Goal: Task Accomplishment & Management: Use online tool/utility

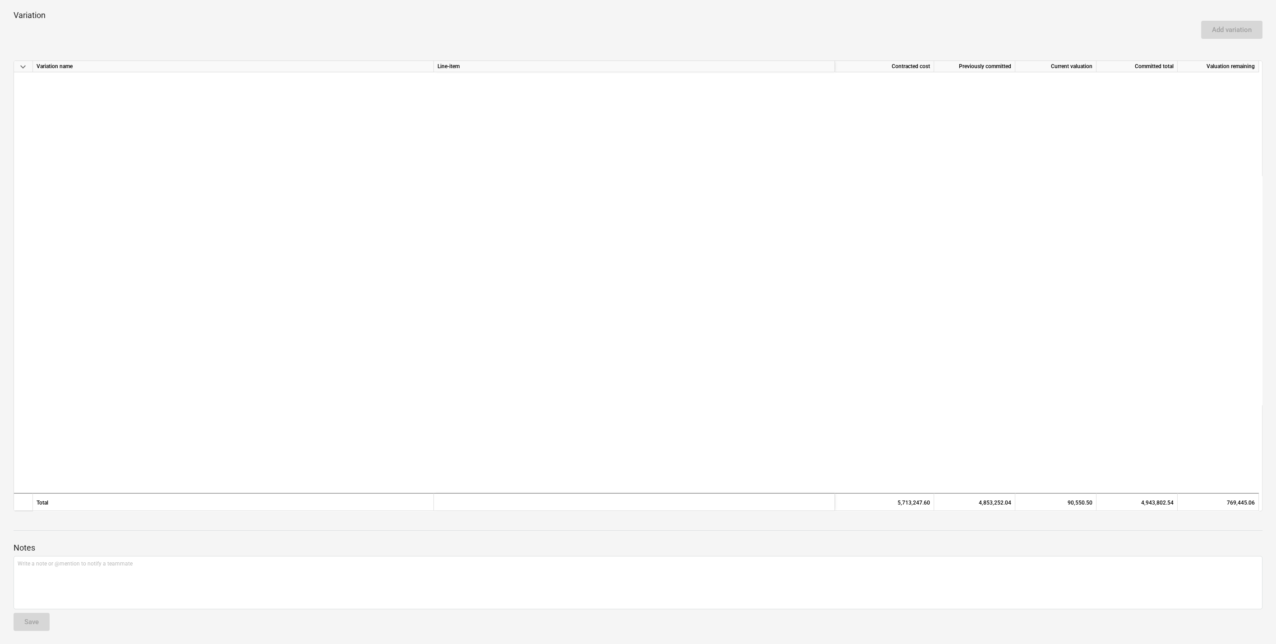
scroll to position [716, 0]
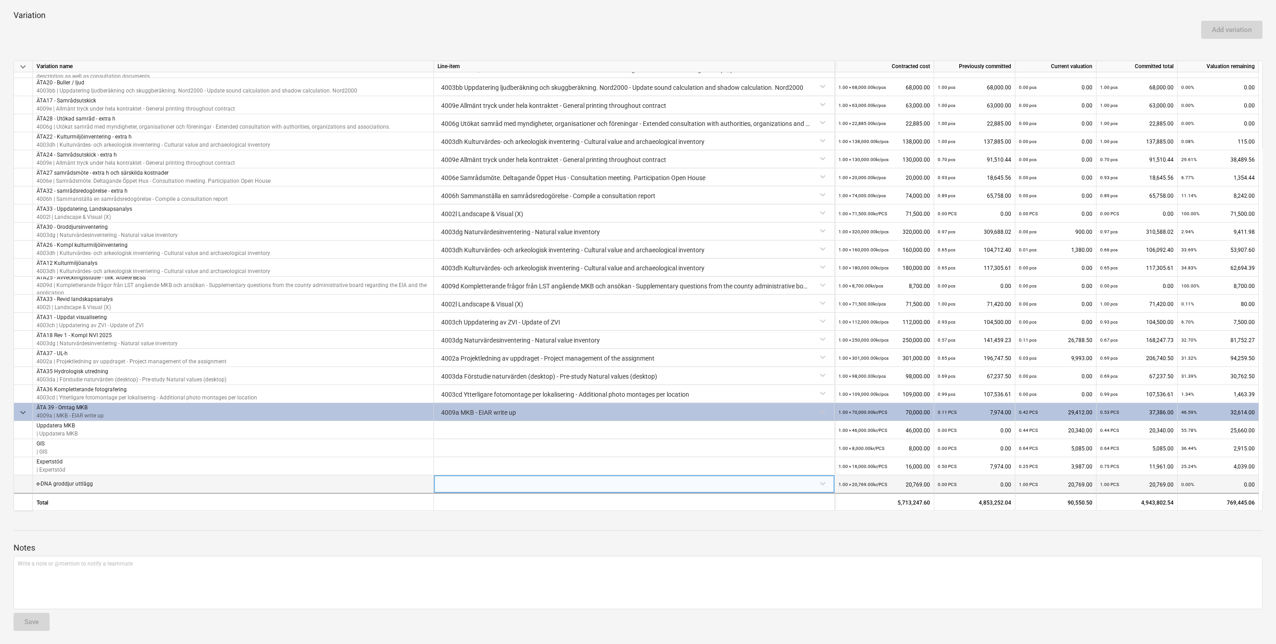
click at [823, 481] on div at bounding box center [633, 483] width 393 height 16
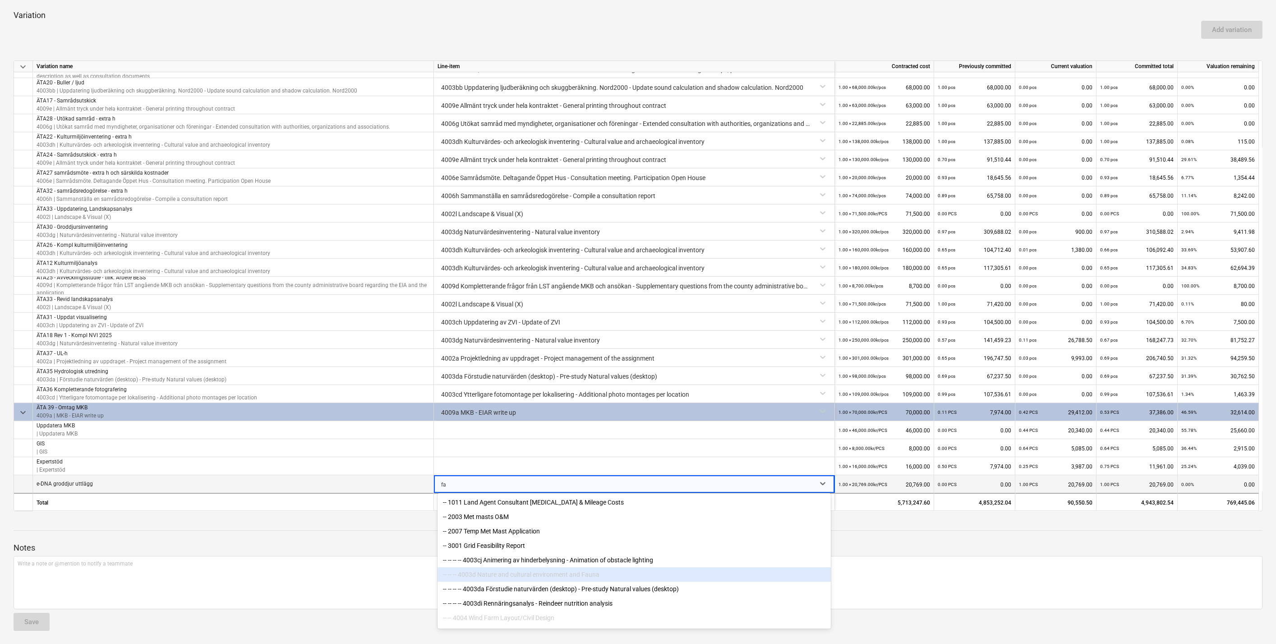
type input "f"
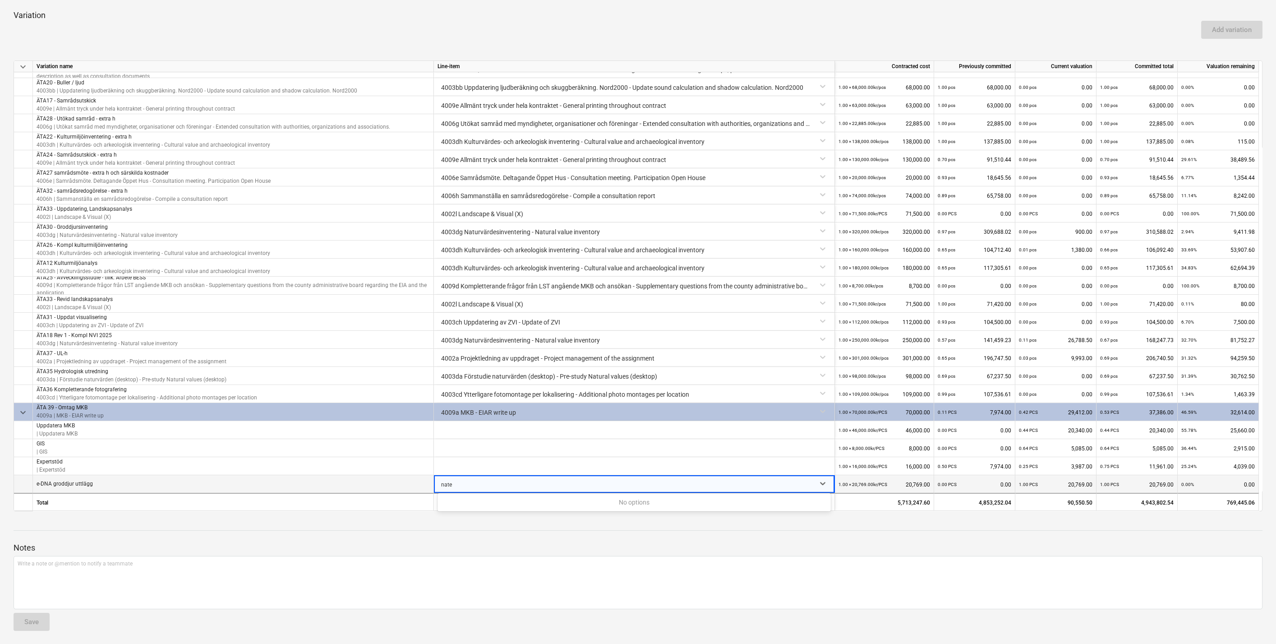
type input "nat"
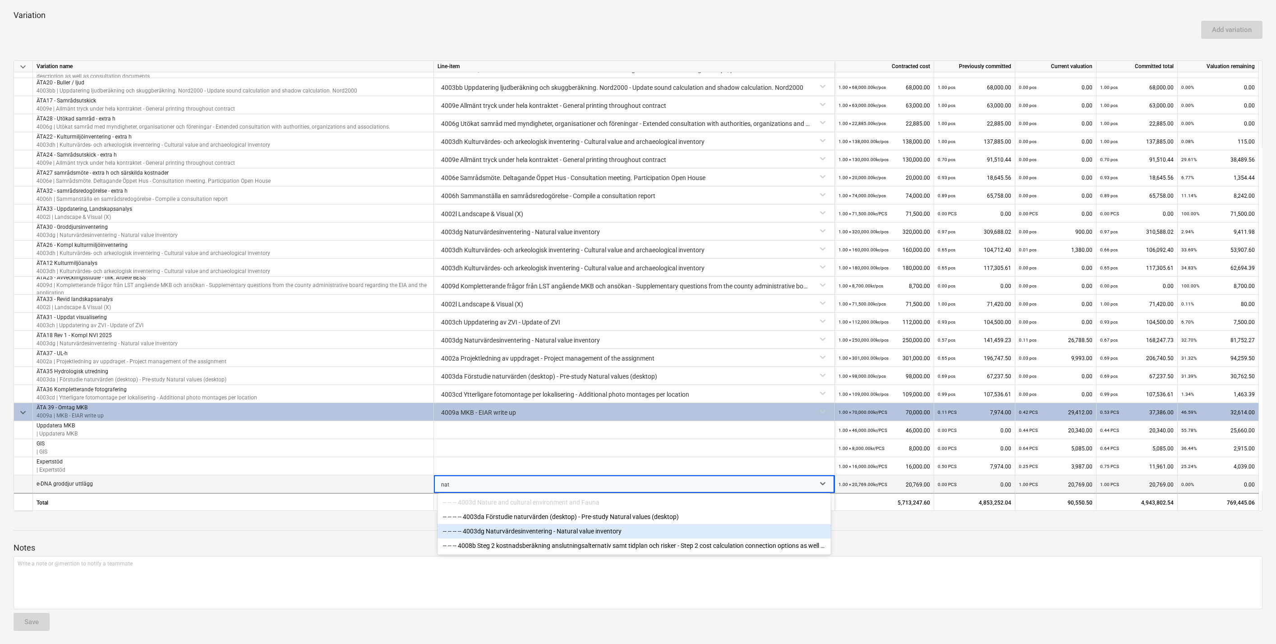
click at [600, 532] on div "-- -- -- -- 4003dg Naturvärdesinventering - Natural value inventory" at bounding box center [633, 531] width 393 height 14
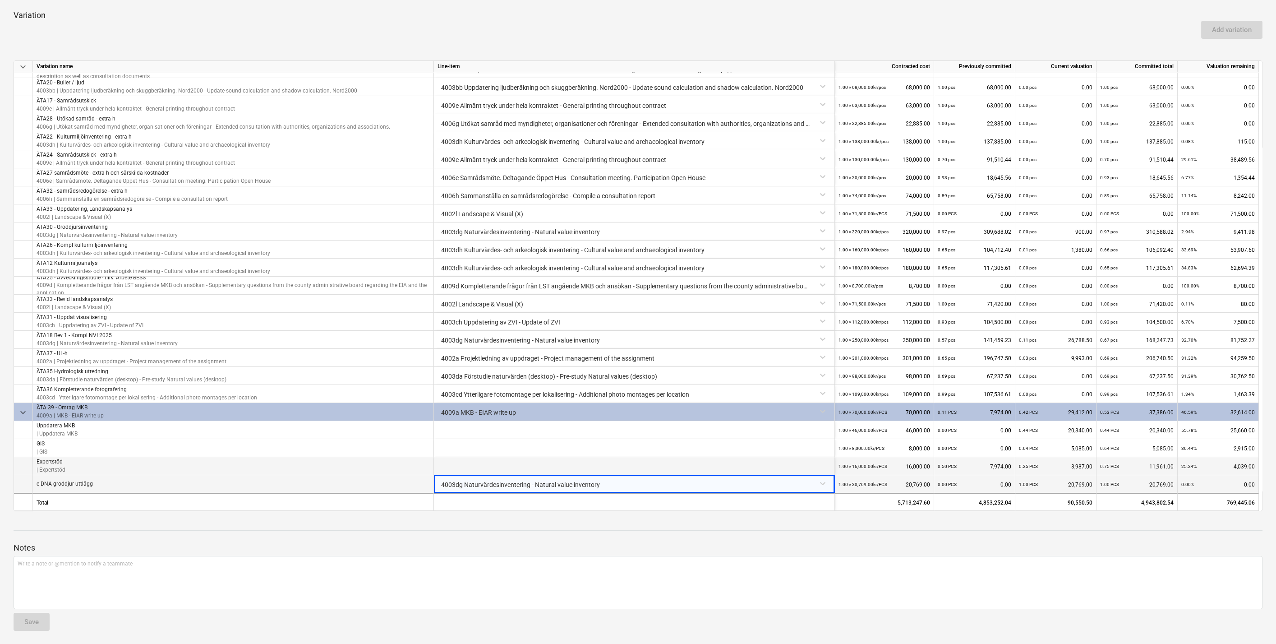
click at [794, 463] on div at bounding box center [634, 466] width 401 height 18
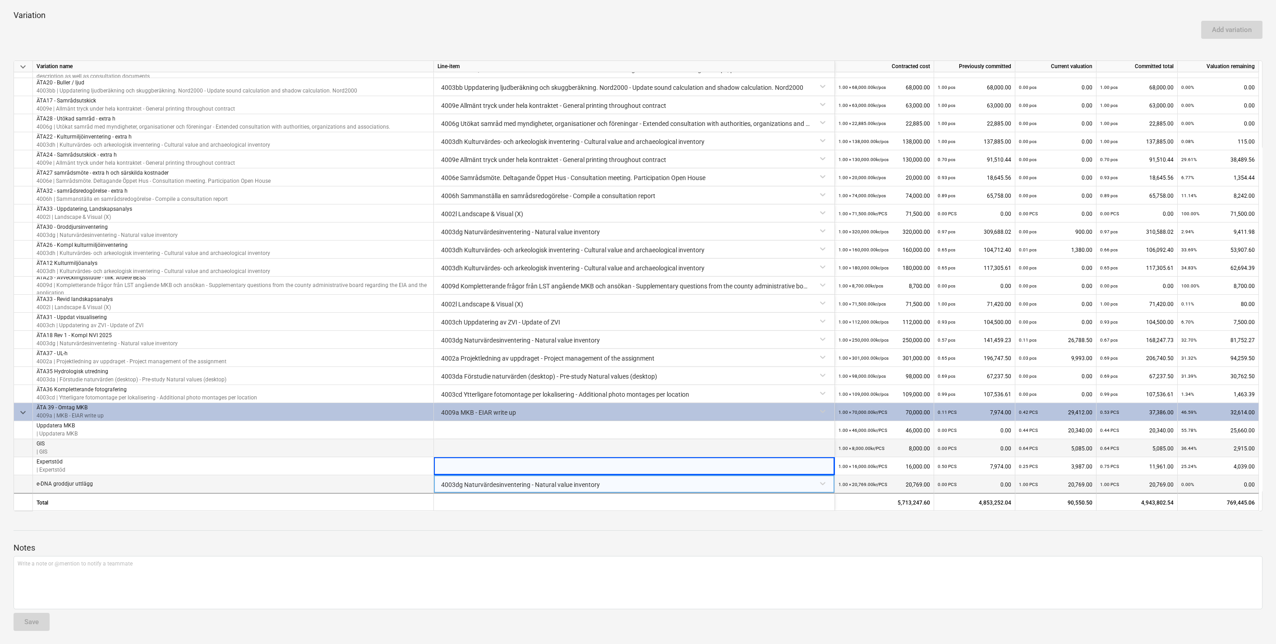
click at [824, 442] on div at bounding box center [634, 448] width 401 height 18
click at [824, 428] on div at bounding box center [634, 430] width 401 height 18
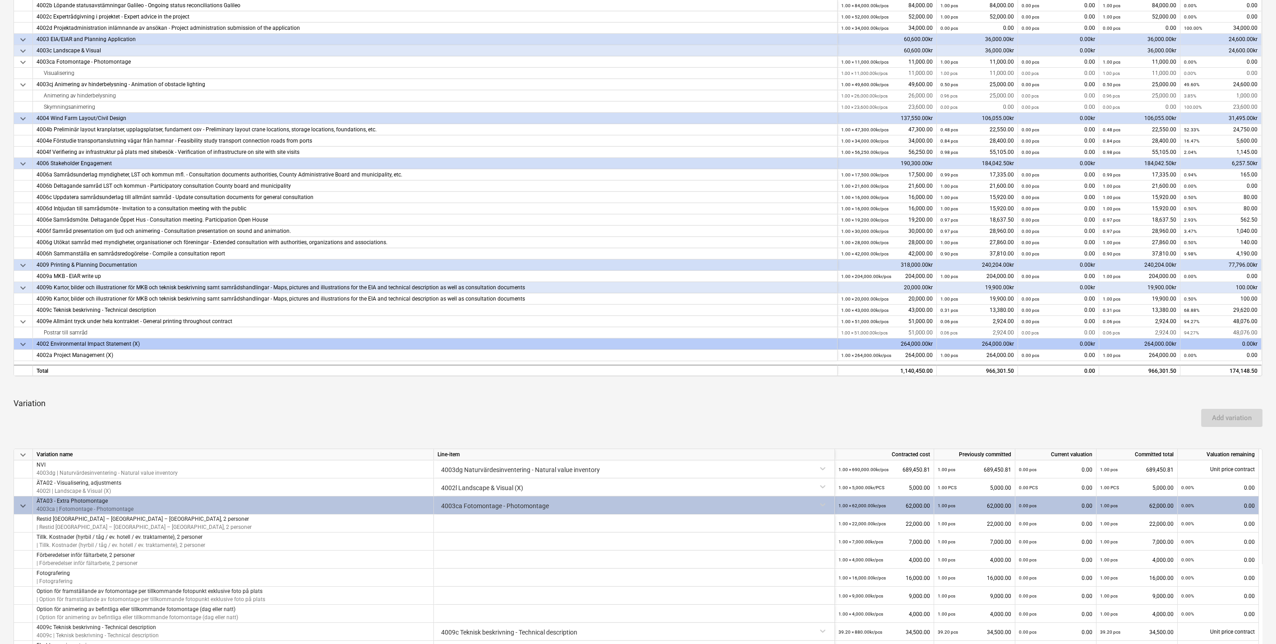
scroll to position [0, 0]
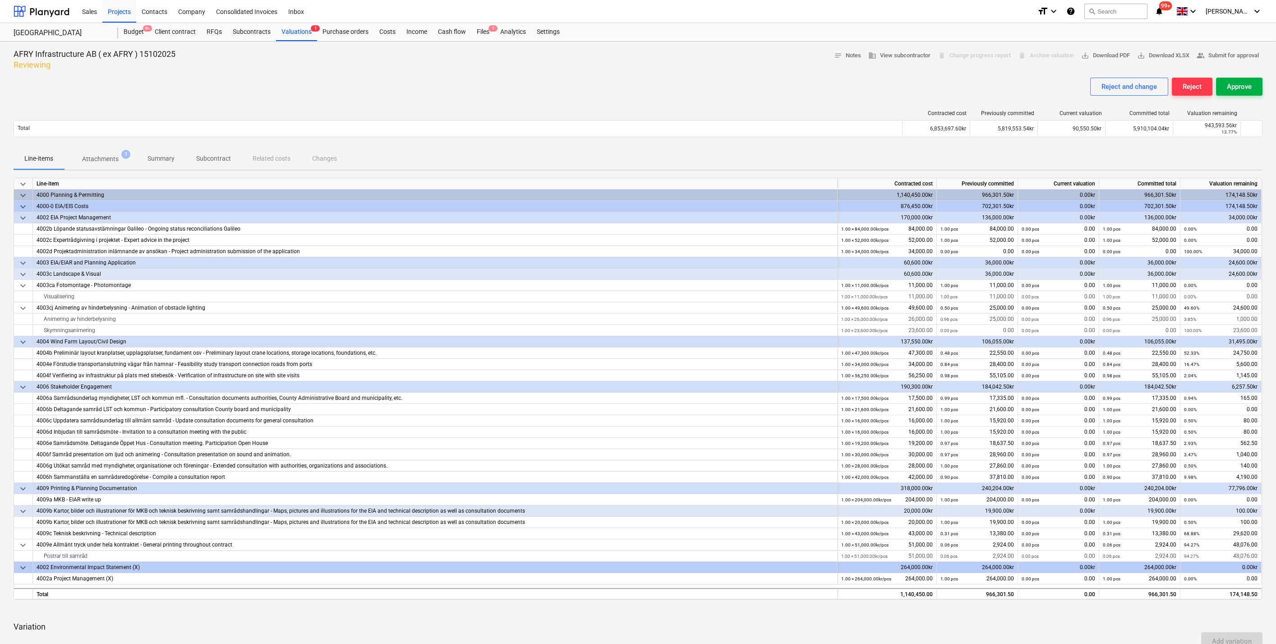
click at [1239, 85] on div "Approve" at bounding box center [1239, 87] width 25 height 12
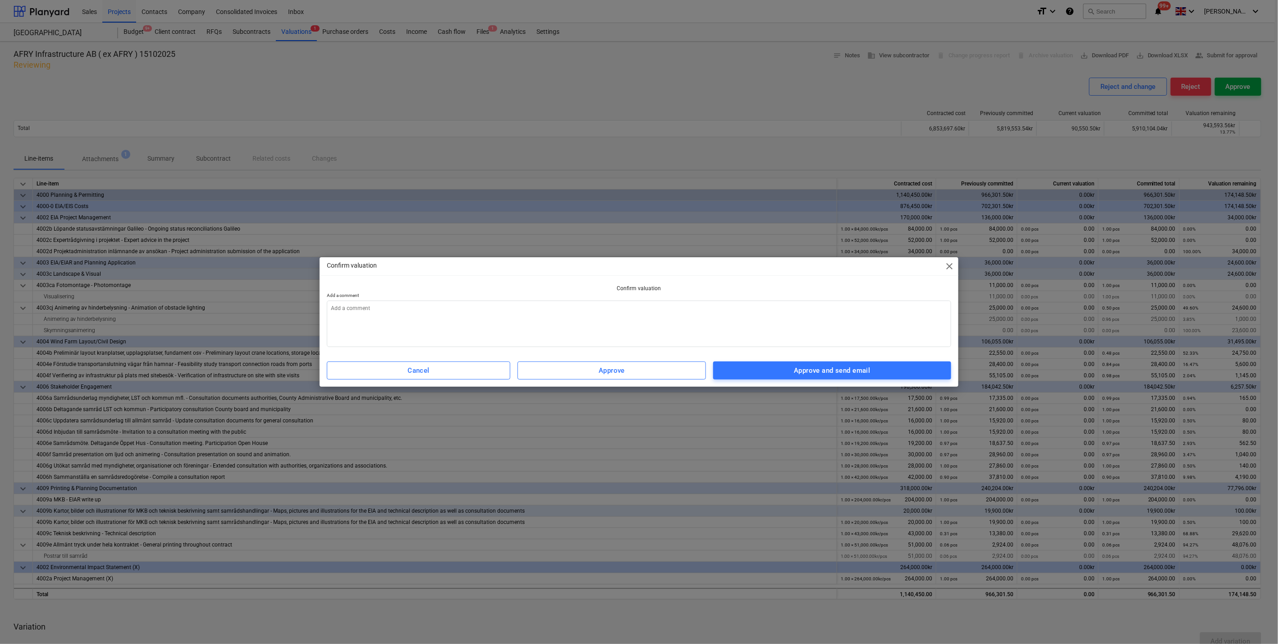
type textarea "x"
click at [409, 325] on textarea at bounding box center [639, 323] width 625 height 46
type textarea "OK"
type textarea "x"
type textarea "OK,"
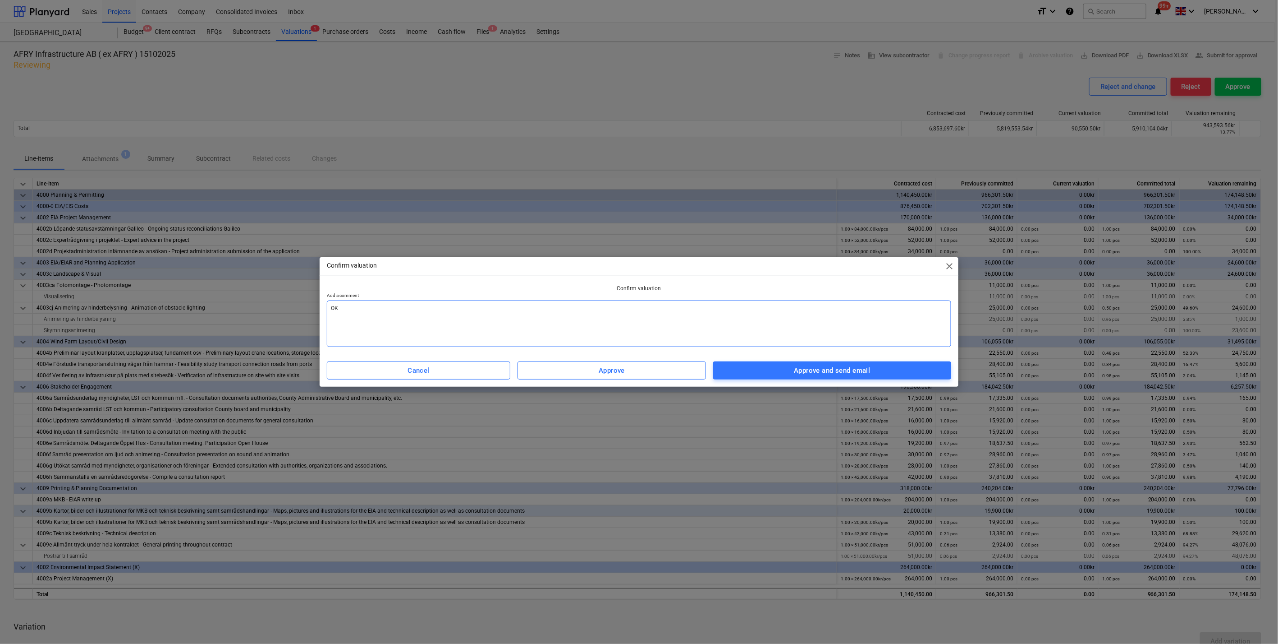
type textarea "x"
type textarea "OK,"
type textarea "x"
type textarea "OK,"
type textarea "x"
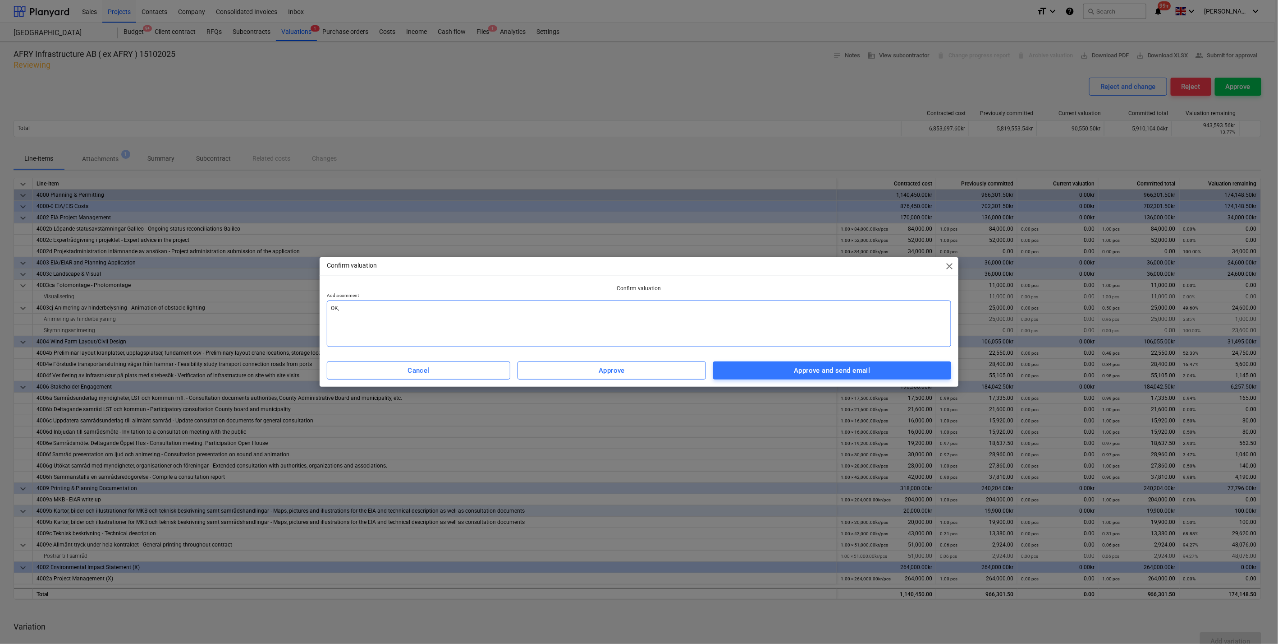
type textarea "OK"
type textarea "x"
type textarea "OK/"
type textarea "x"
type textarea "OK/B"
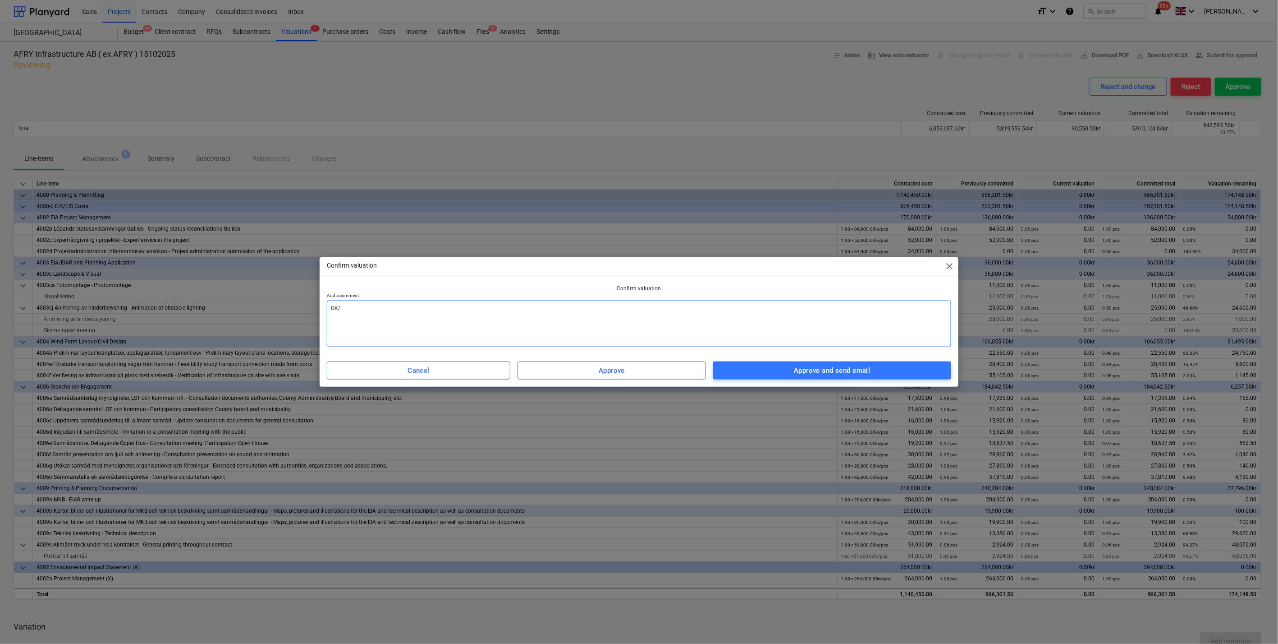
type textarea "x"
type textarea "OK/BD"
type textarea "x"
type textarea "OK/BD"
click at [803, 369] on div "Approve and send email" at bounding box center [832, 370] width 76 height 12
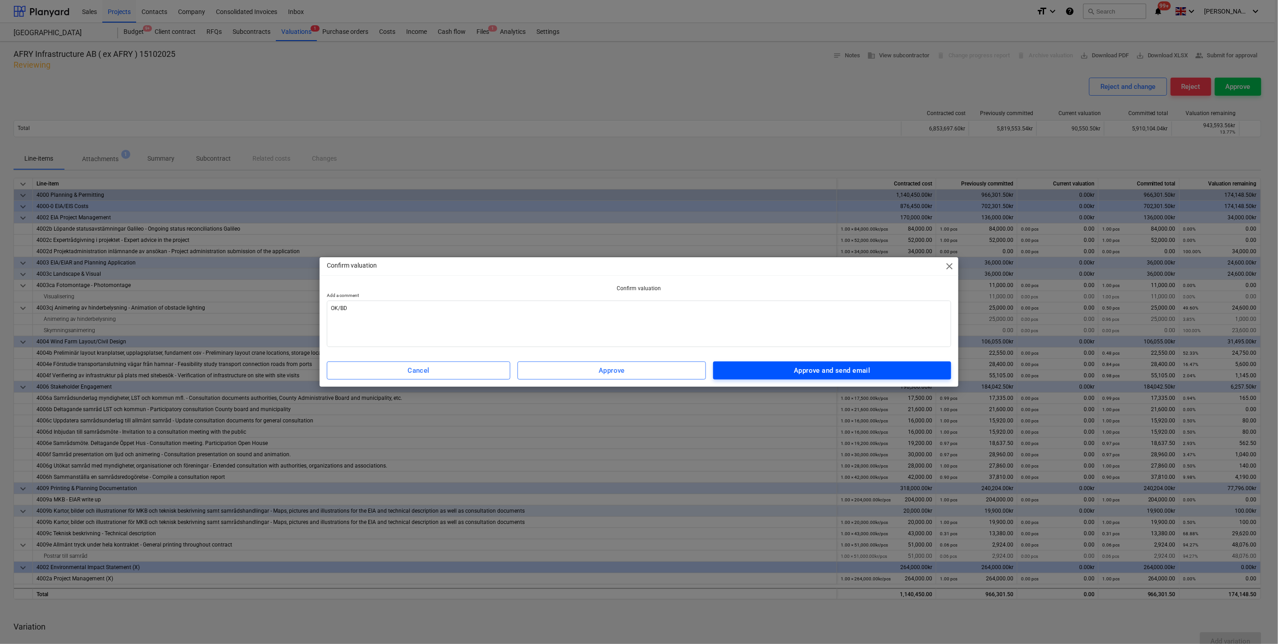
type textarea "x"
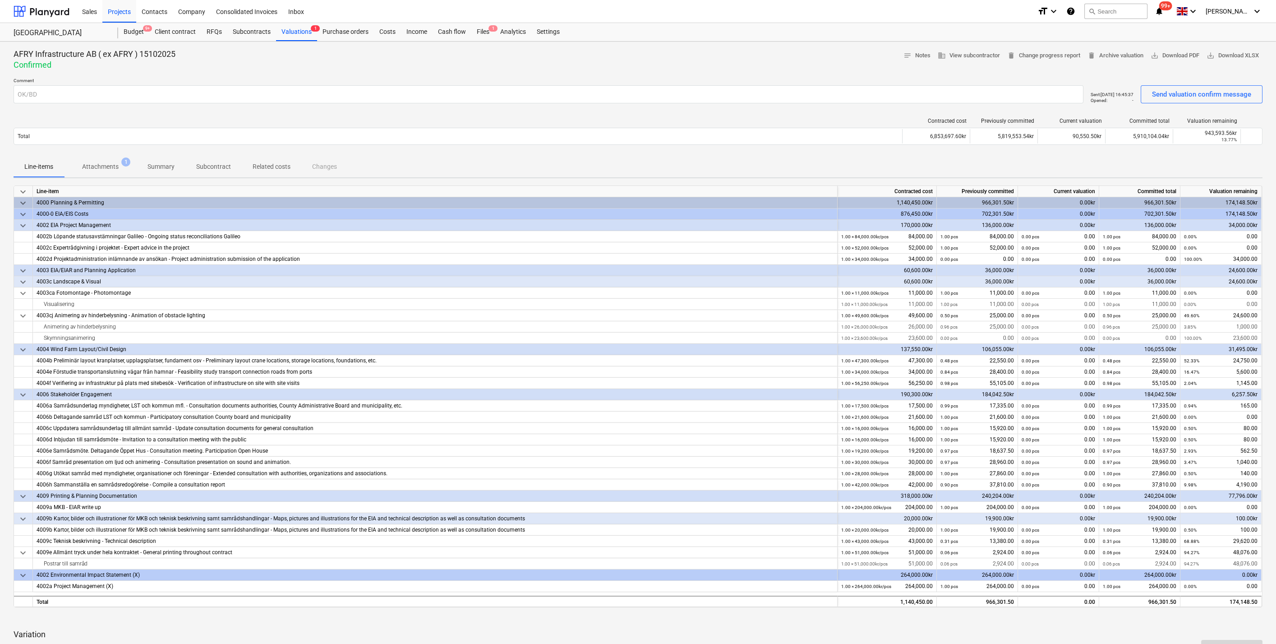
click at [1028, 152] on div "Contracted cost Previously committed Current valuation Committed total Valuatio…" at bounding box center [638, 132] width 1249 height 45
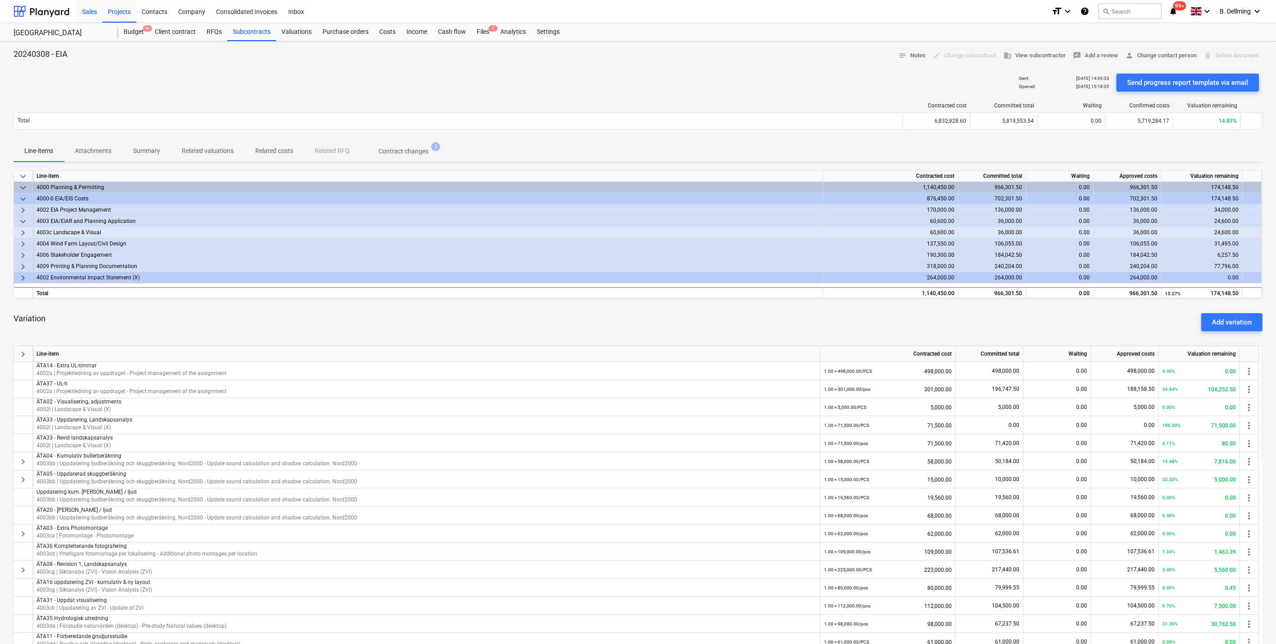
click at [90, 12] on div "Sales" at bounding box center [90, 11] width 26 height 23
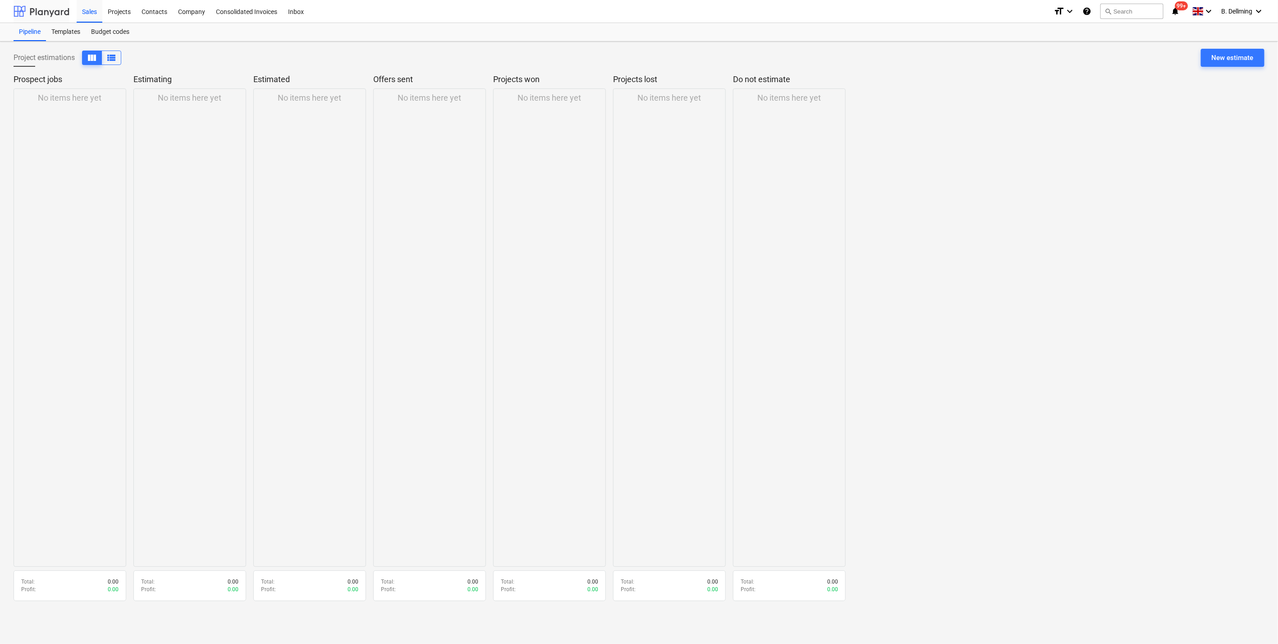
click at [58, 6] on div at bounding box center [42, 11] width 56 height 23
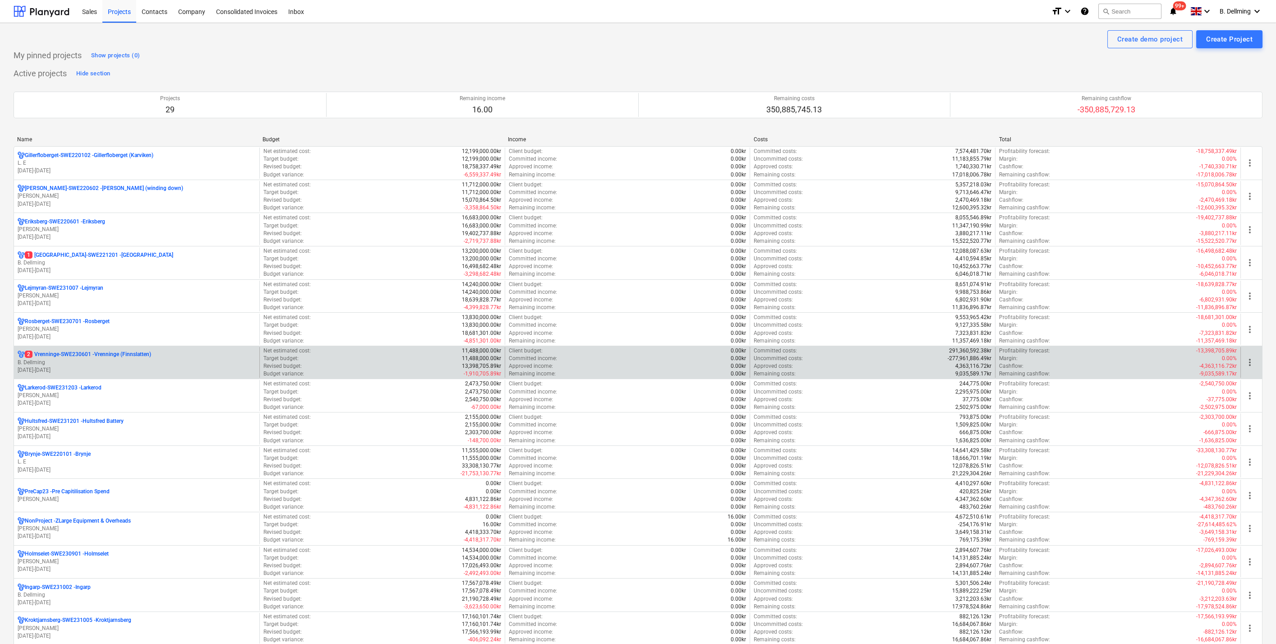
click at [58, 366] on p "[DATE] - [DATE]" at bounding box center [137, 370] width 238 height 8
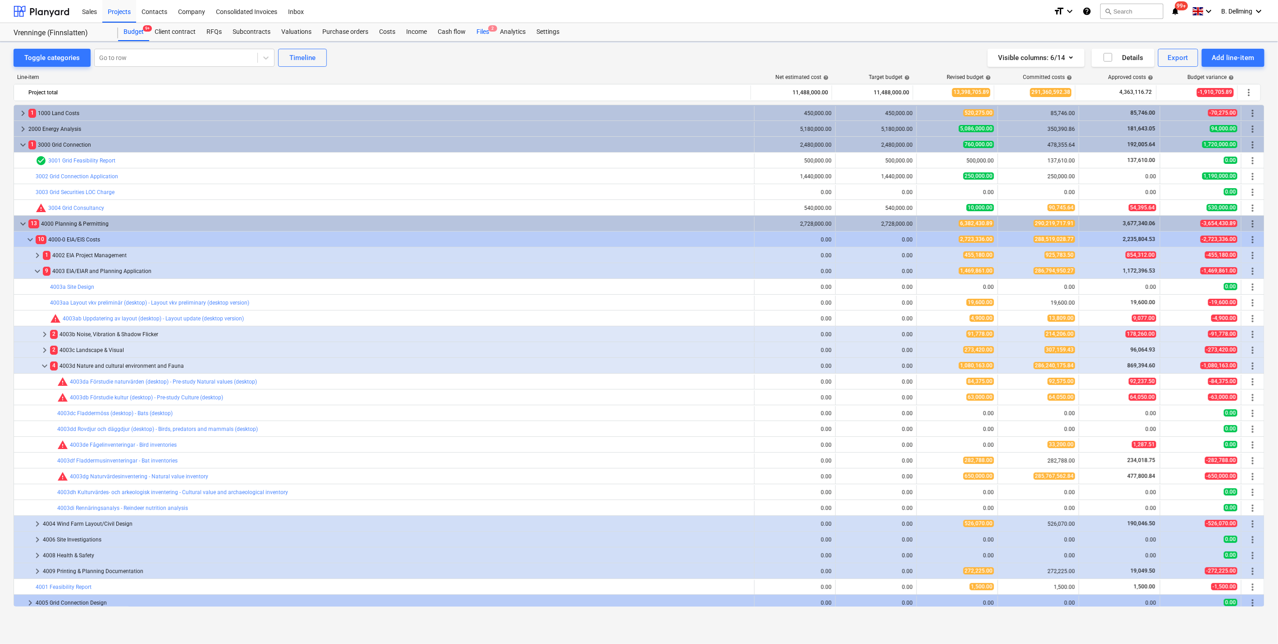
click at [483, 36] on div "Files 2" at bounding box center [482, 32] width 23 height 18
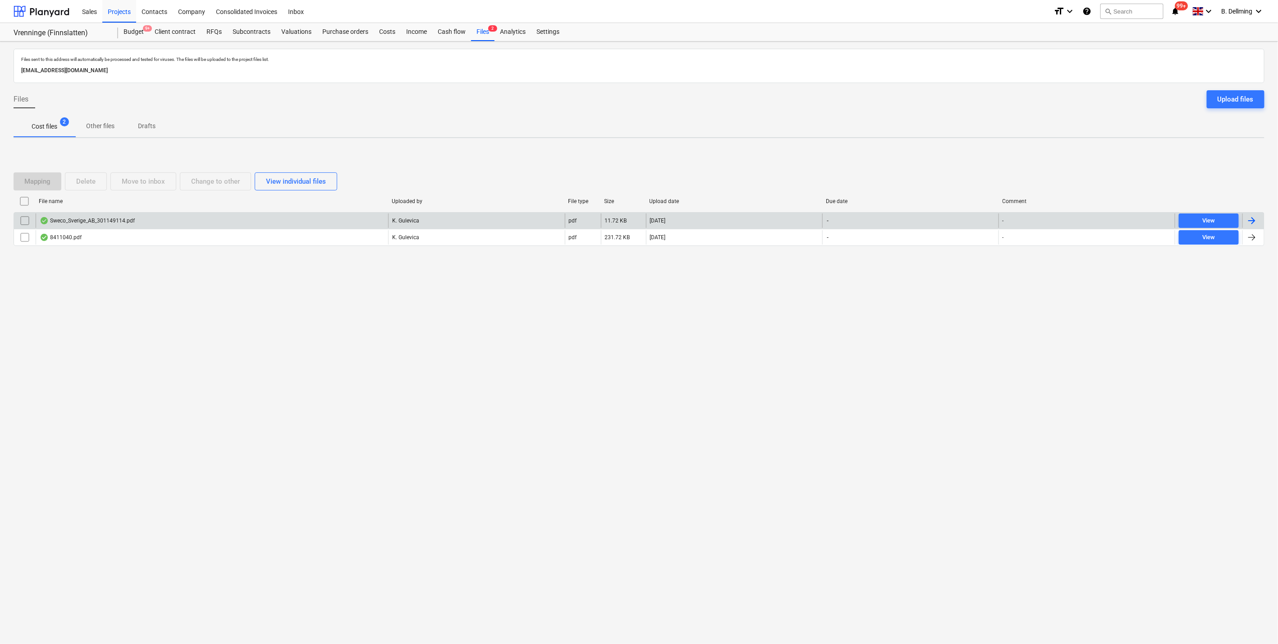
click at [1257, 219] on div at bounding box center [1252, 220] width 11 height 11
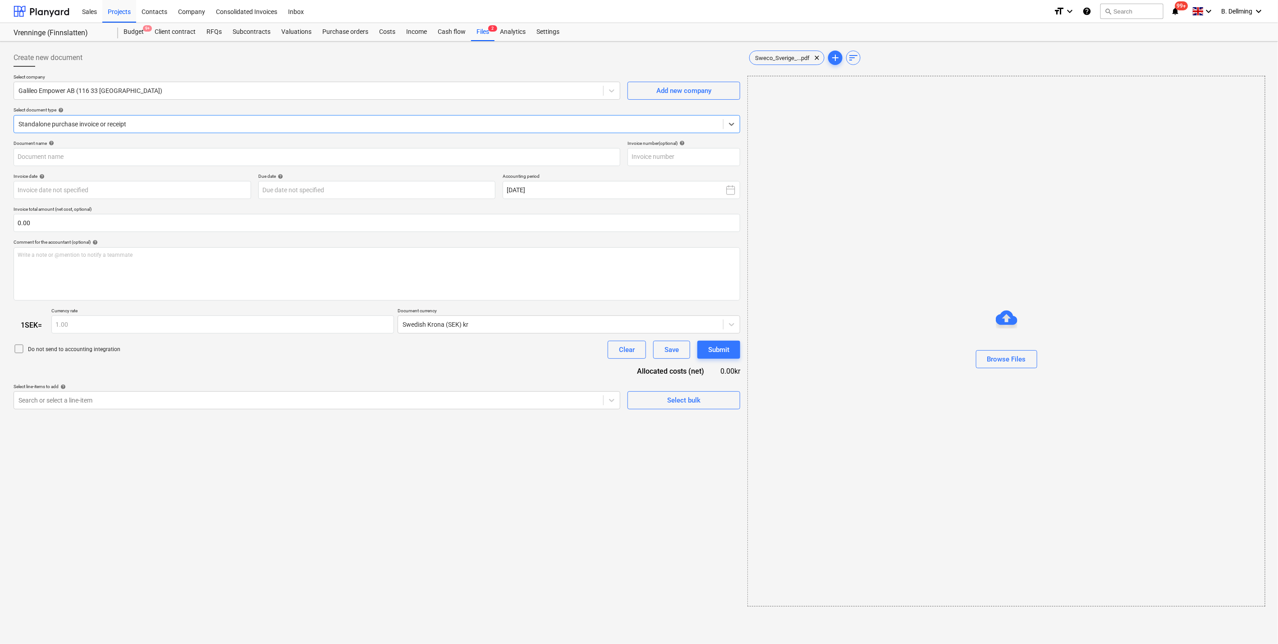
type input "301149114"
click at [608, 91] on icon at bounding box center [610, 90] width 9 height 9
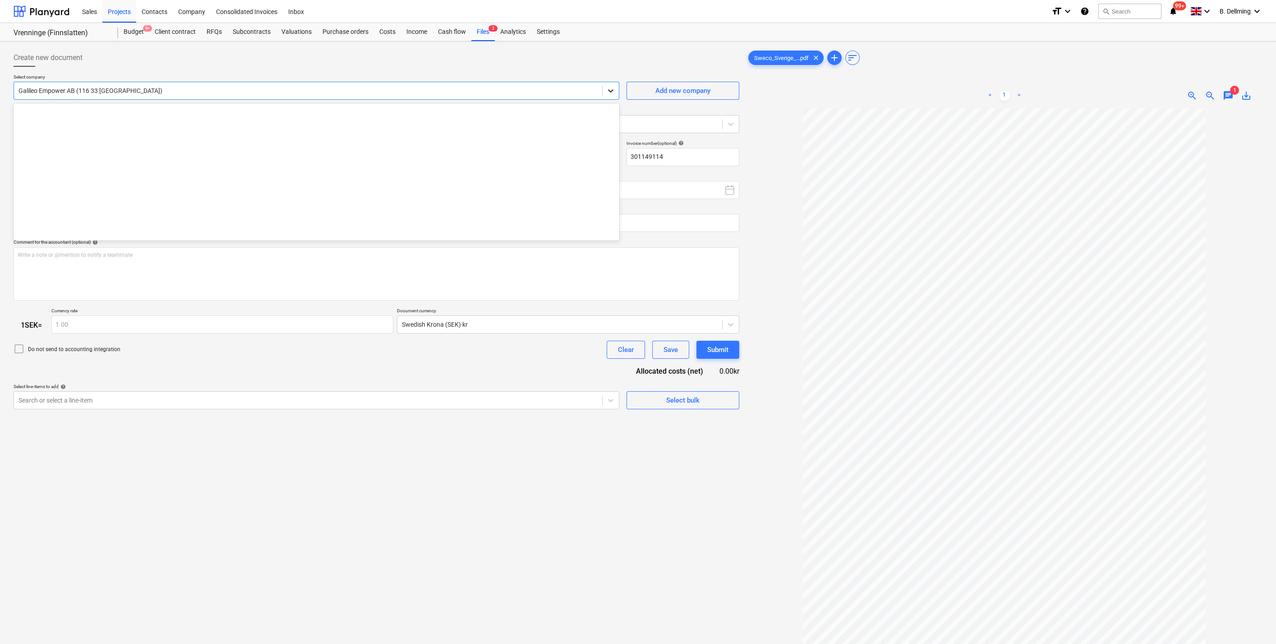
scroll to position [2825, 0]
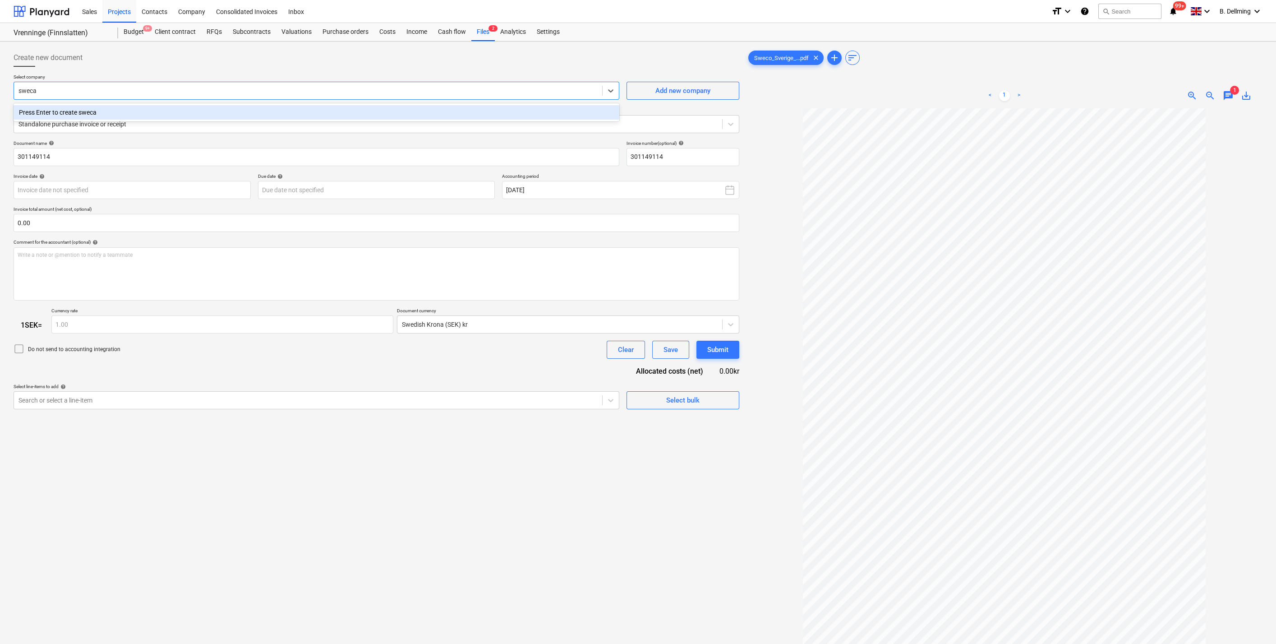
type input "swec"
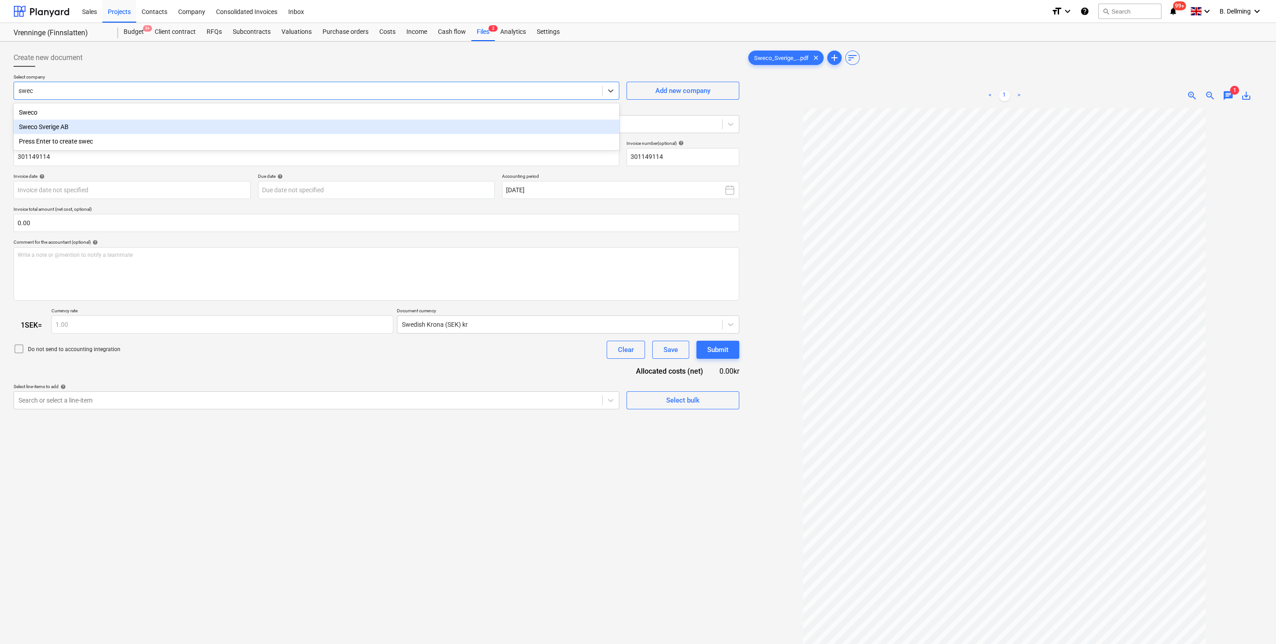
click at [40, 131] on div "Sweco Sverige AB" at bounding box center [317, 127] width 606 height 14
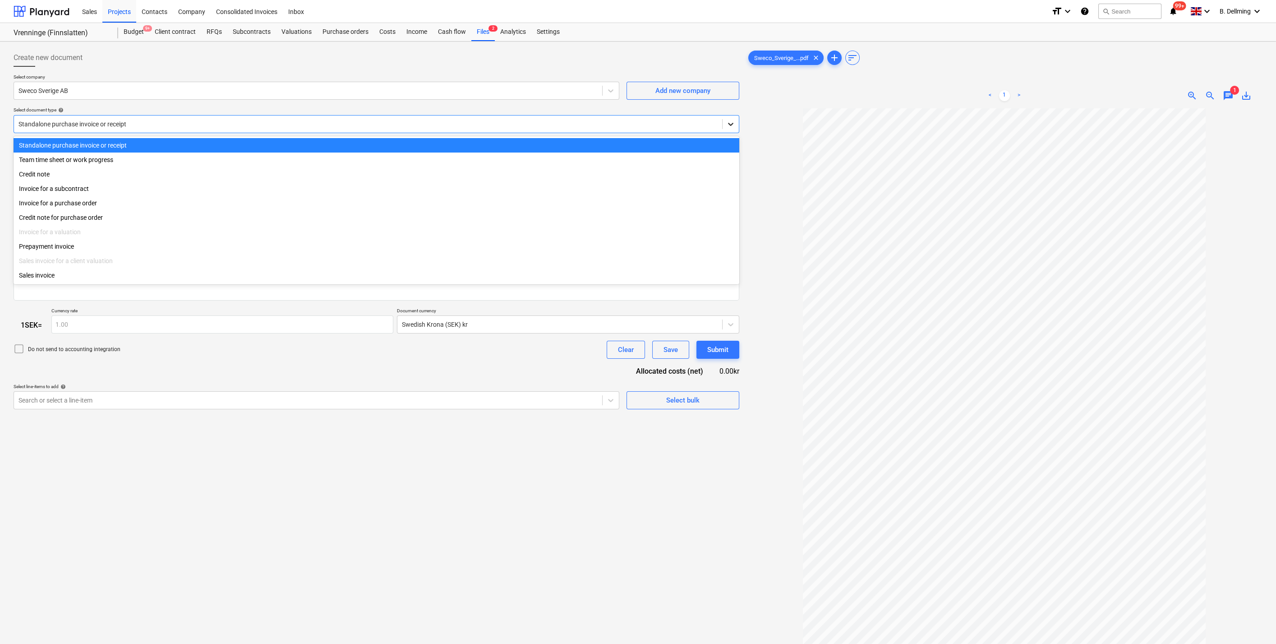
click at [731, 123] on icon at bounding box center [730, 124] width 9 height 9
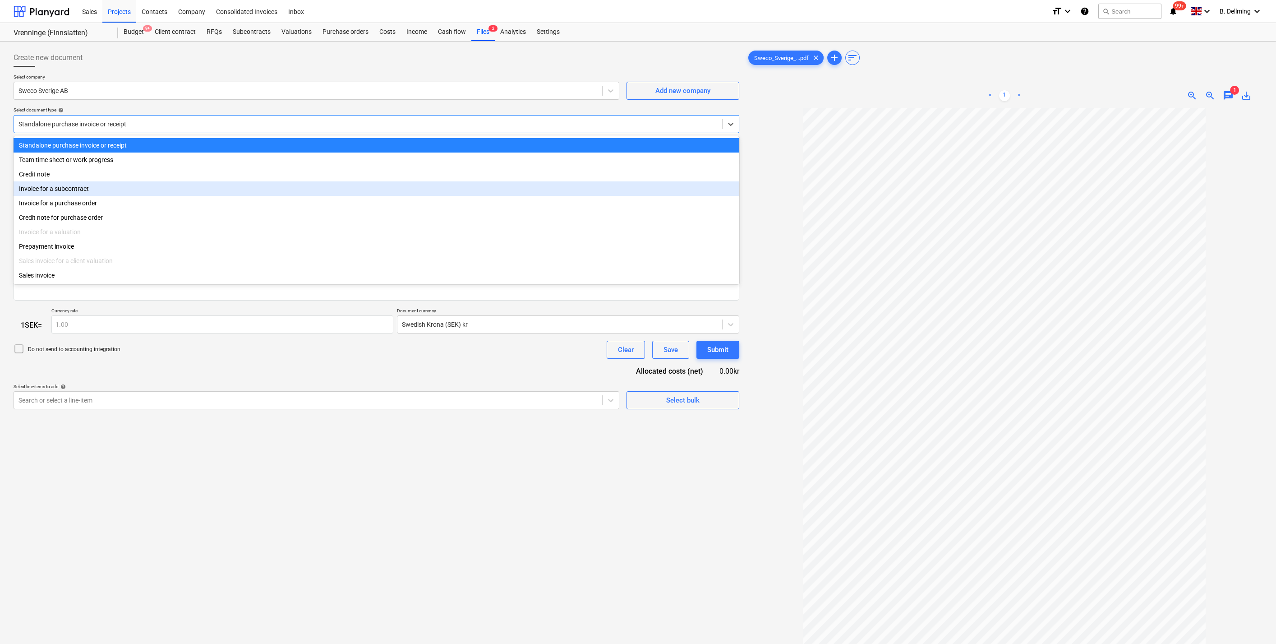
click at [63, 191] on div "Invoice for a subcontract" at bounding box center [377, 188] width 726 height 14
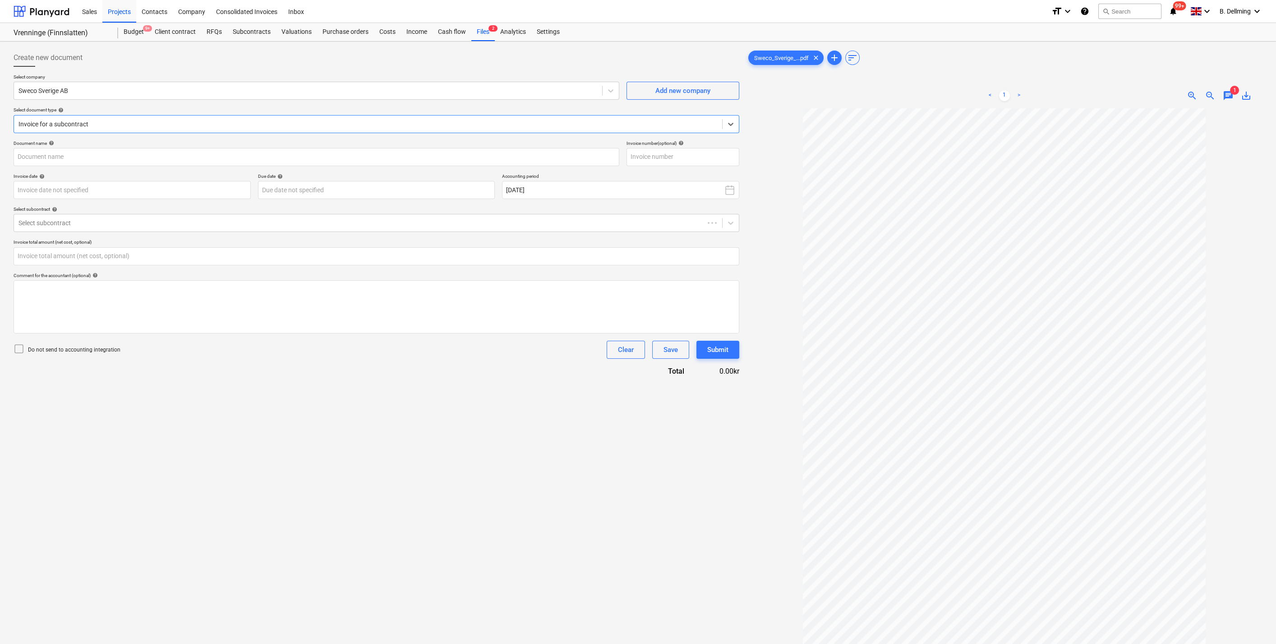
type input "301149114"
type input "0.00"
click at [103, 221] on div at bounding box center [367, 222] width 699 height 9
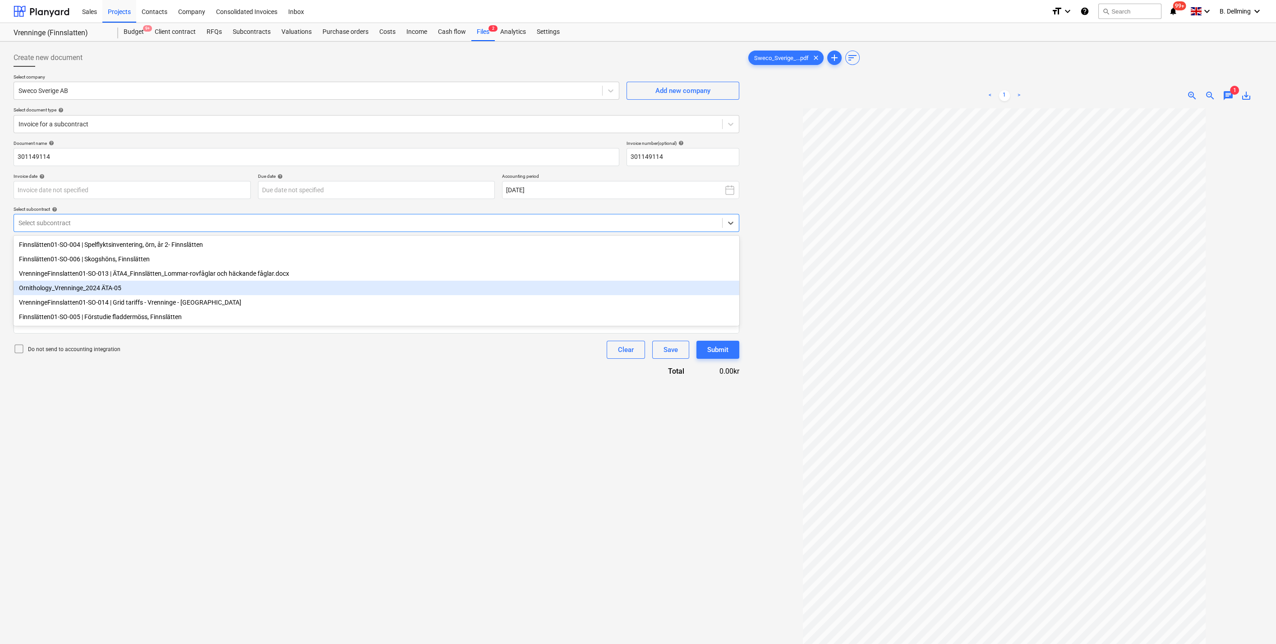
click at [201, 289] on div "Ornithology_Vrenninge_2024 ÄTA-05" at bounding box center [377, 287] width 726 height 14
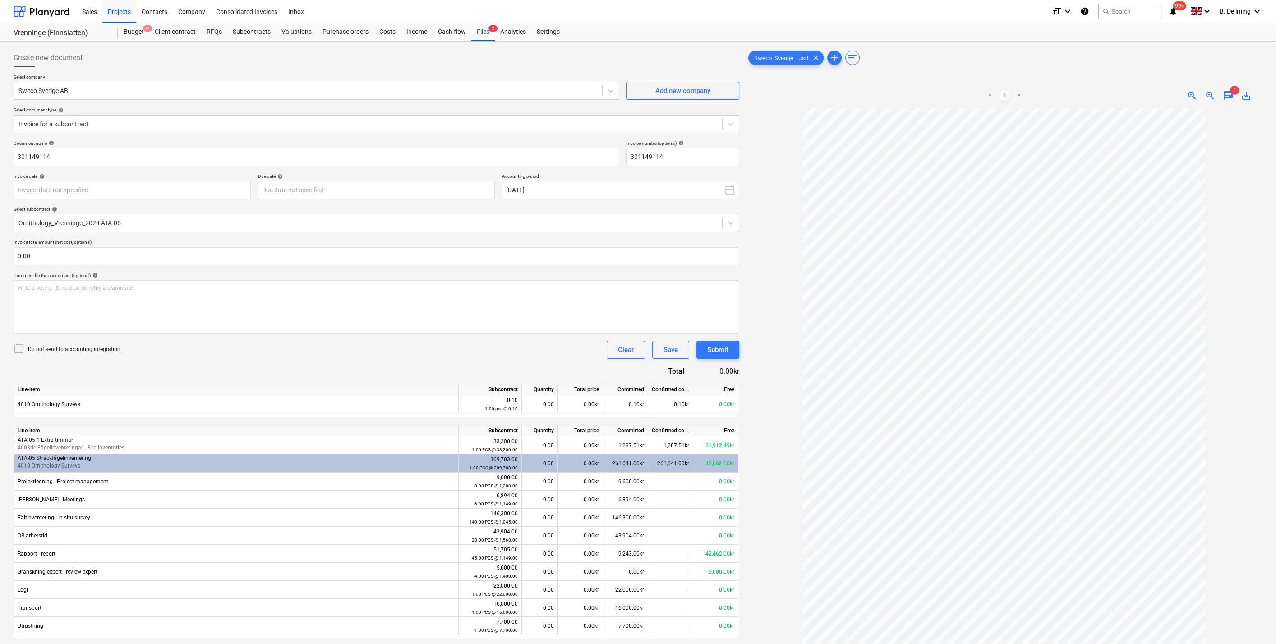
click at [1017, 95] on link ">" at bounding box center [1018, 95] width 11 height 11
click at [989, 95] on link "<" at bounding box center [989, 95] width 11 height 11
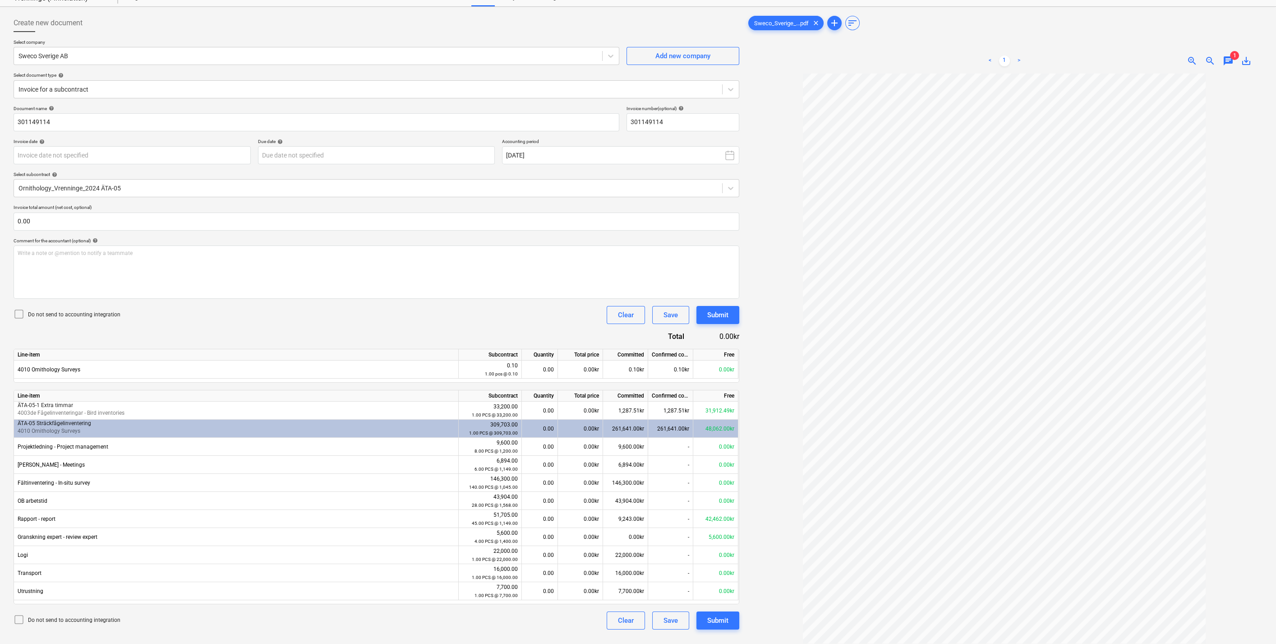
scroll to position [50, 0]
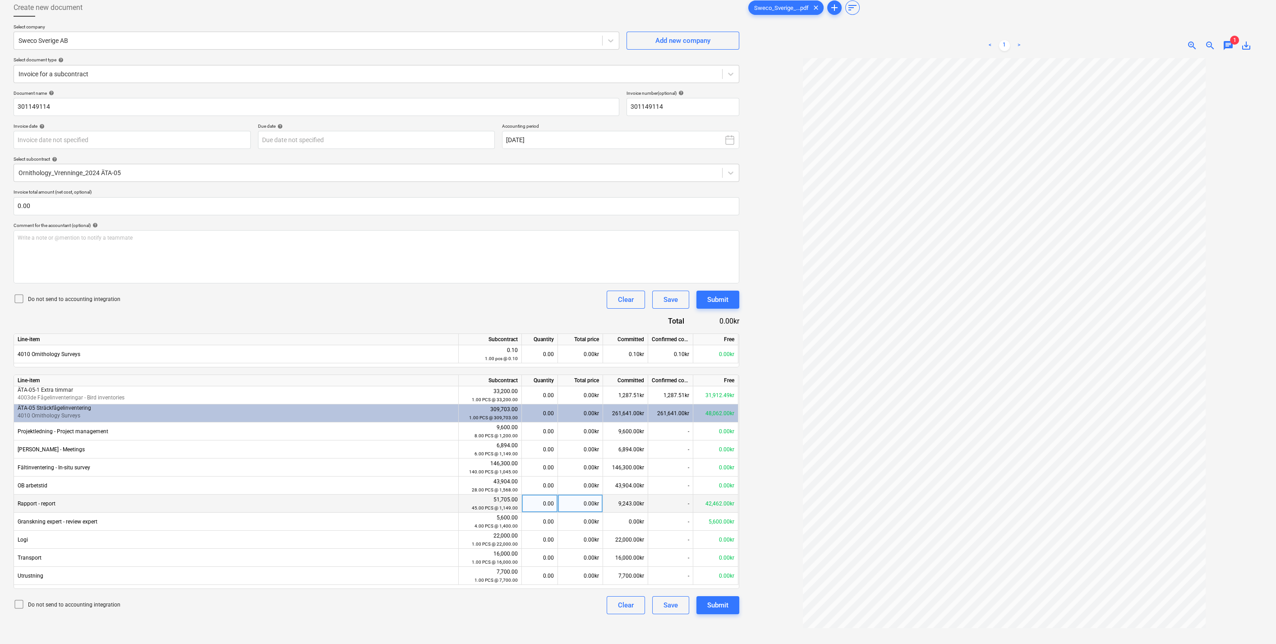
click at [571, 504] on div "0.00kr" at bounding box center [580, 503] width 45 height 18
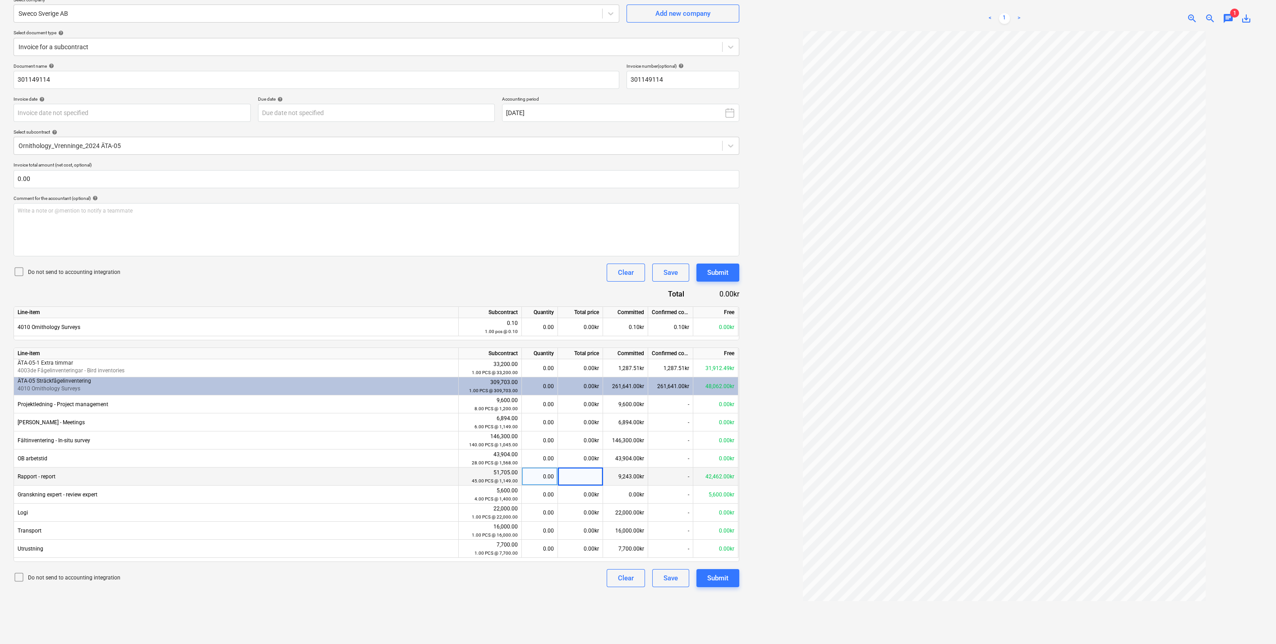
scroll to position [90, 0]
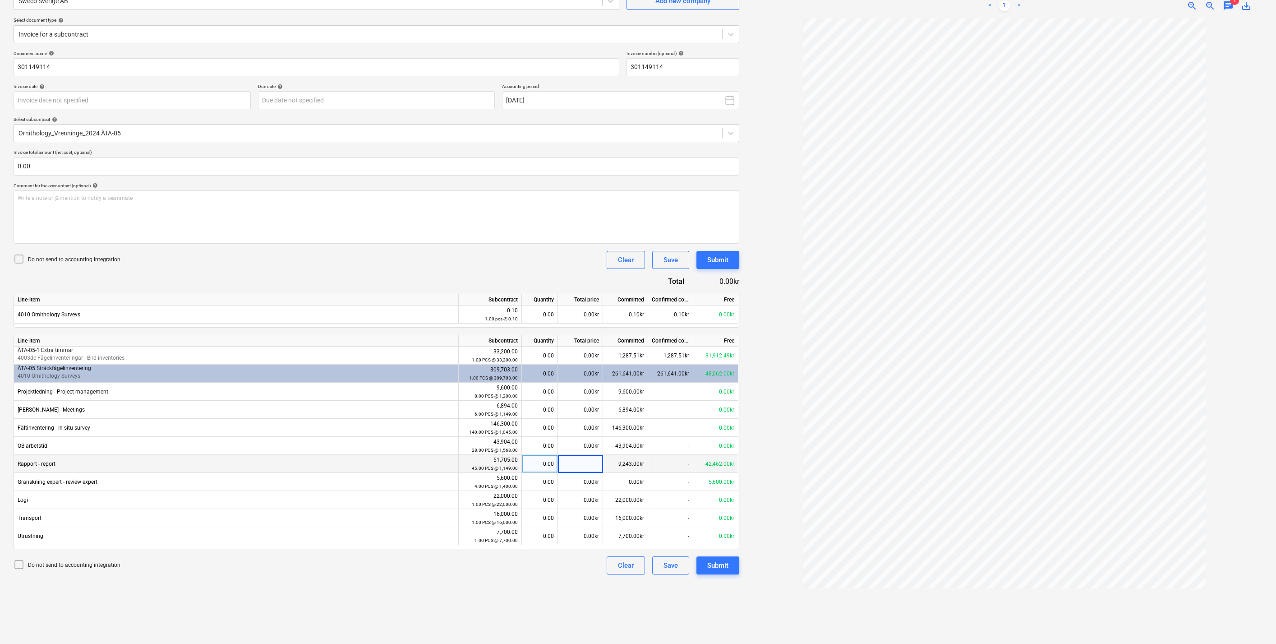
click at [582, 463] on input at bounding box center [580, 464] width 45 height 18
type input "9243"
click at [719, 565] on div "Submit" at bounding box center [717, 565] width 21 height 12
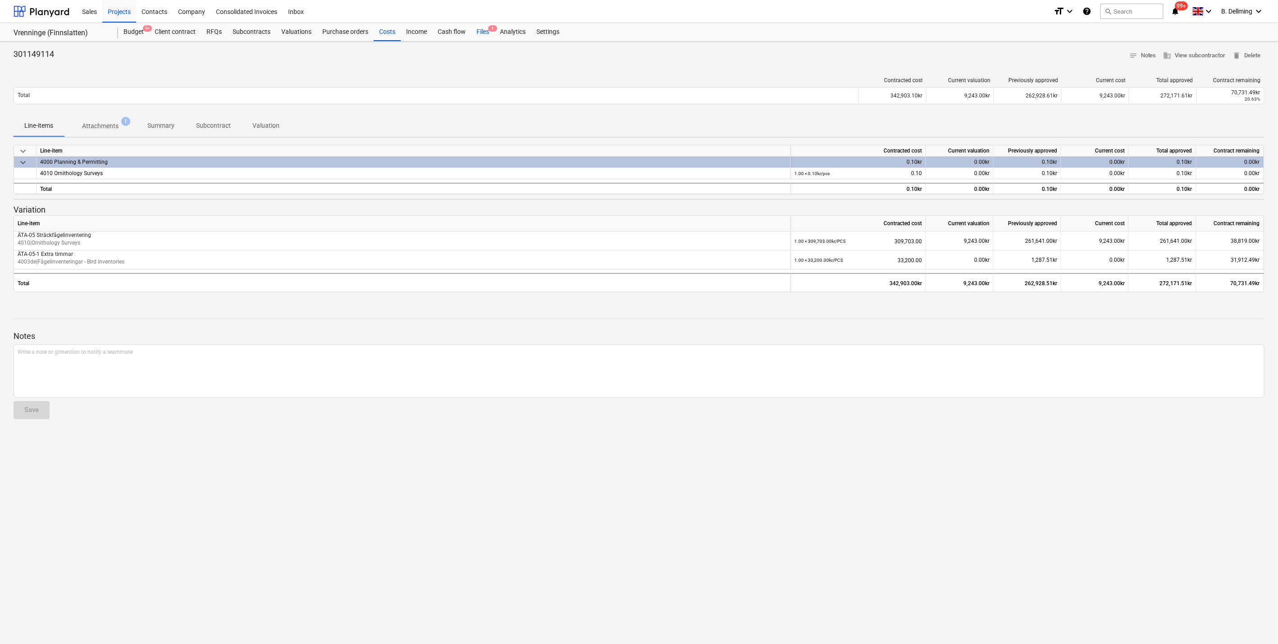
click at [480, 31] on div "Files 1" at bounding box center [482, 32] width 23 height 18
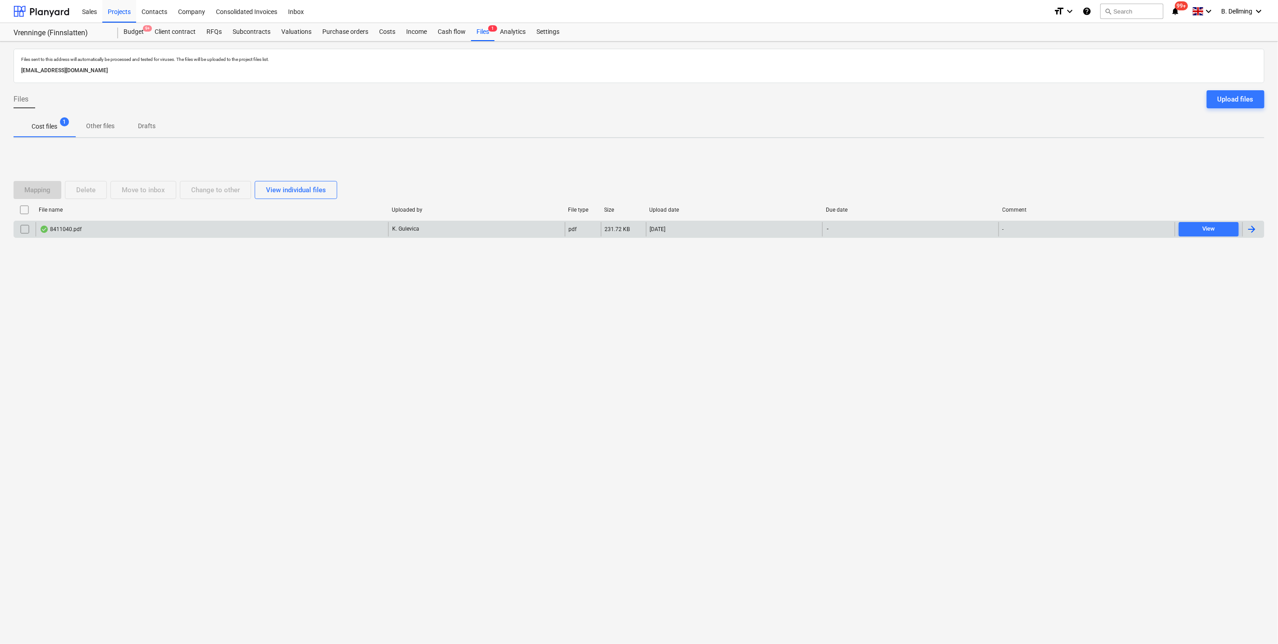
click at [1255, 228] on div at bounding box center [1252, 229] width 11 height 11
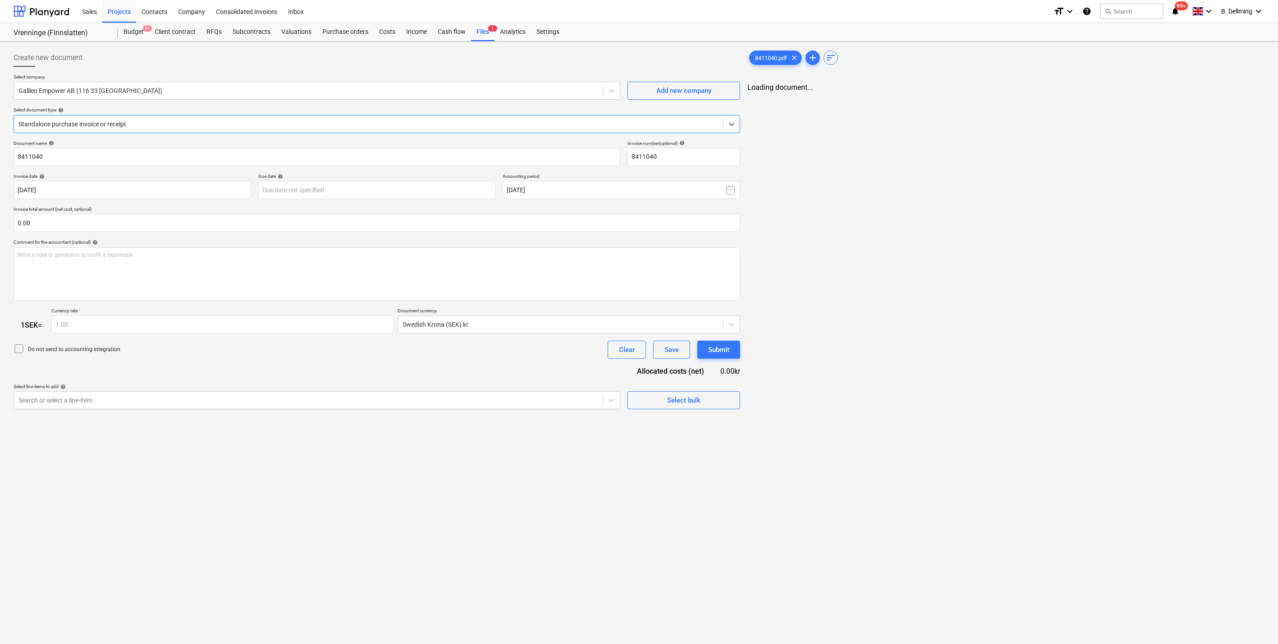
type input "8411040"
type input "[DATE]"
click at [1014, 94] on link "2" at bounding box center [1013, 95] width 11 height 11
click at [602, 90] on span at bounding box center [602, 91] width 0 height 10
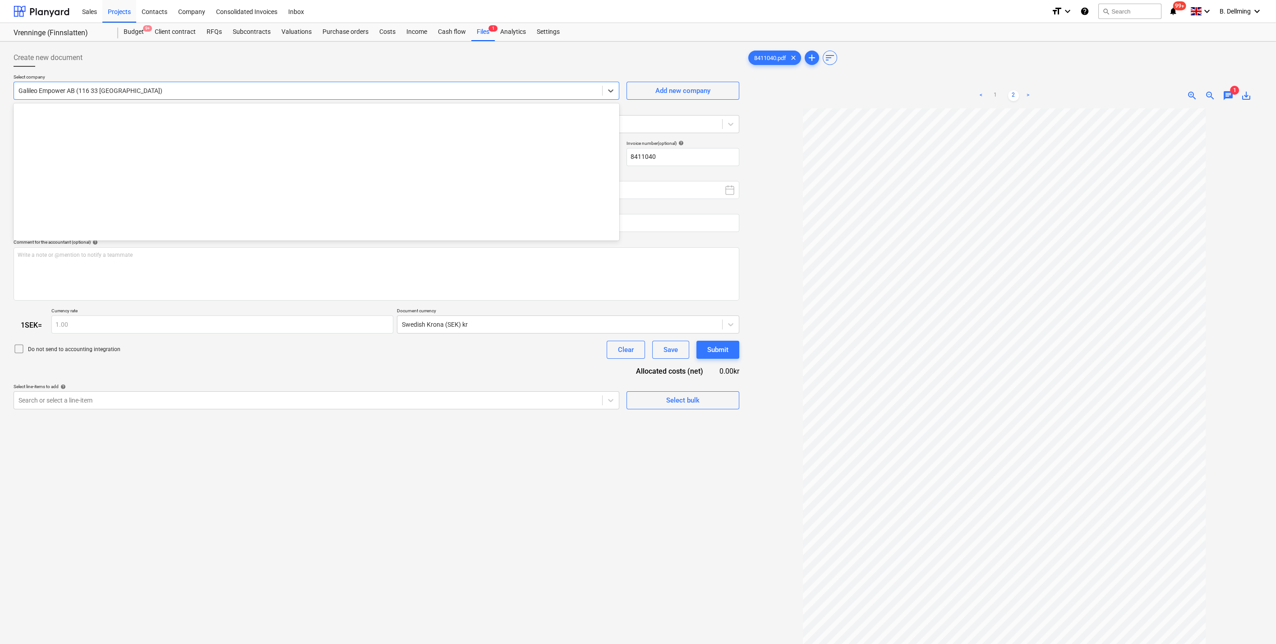
scroll to position [2825, 0]
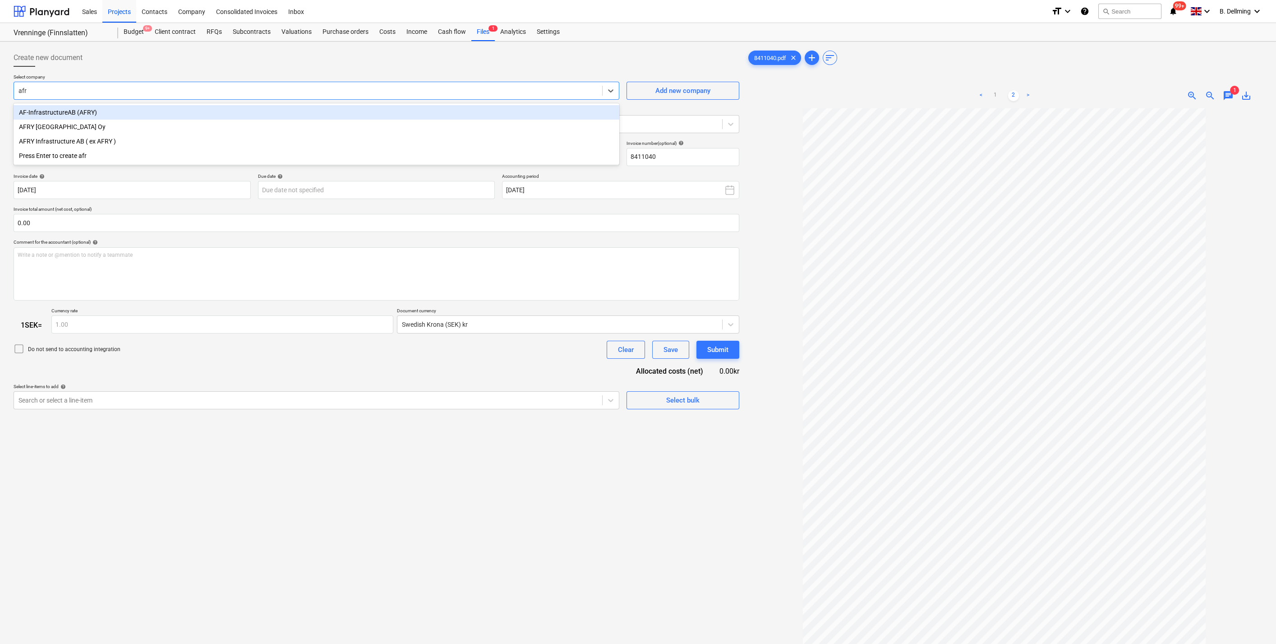
type input "afry"
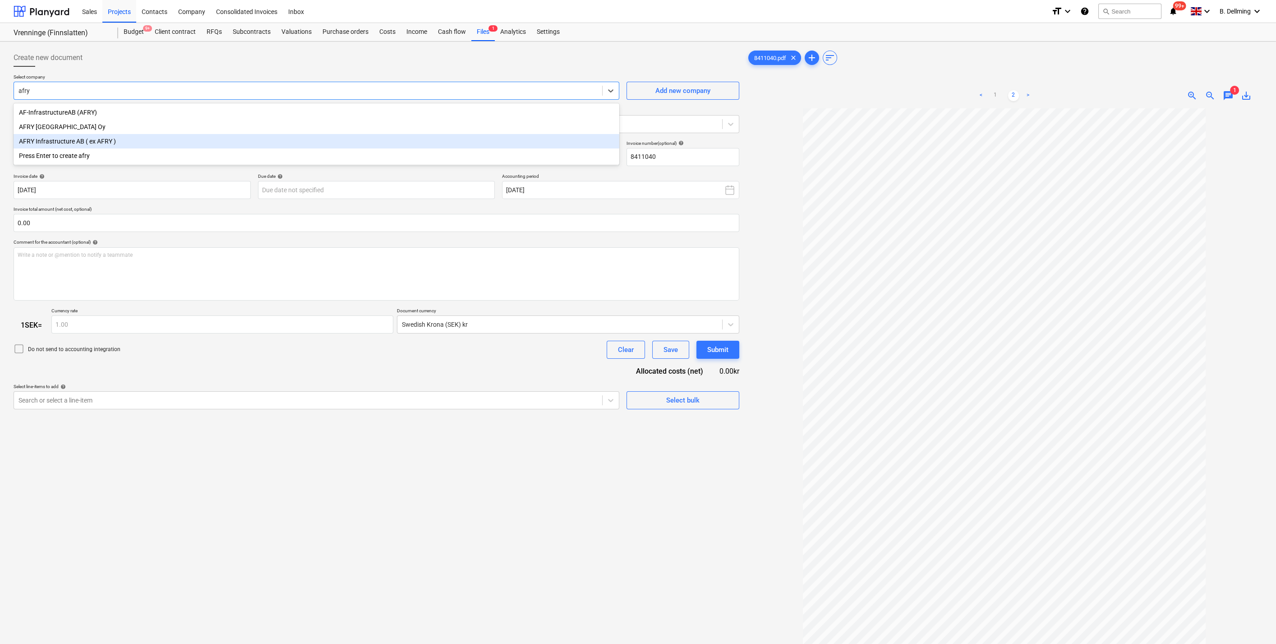
click at [58, 142] on div "AFRY Infrastructure AB ( ex AFRY )" at bounding box center [317, 141] width 606 height 14
click at [71, 124] on div at bounding box center [367, 124] width 699 height 9
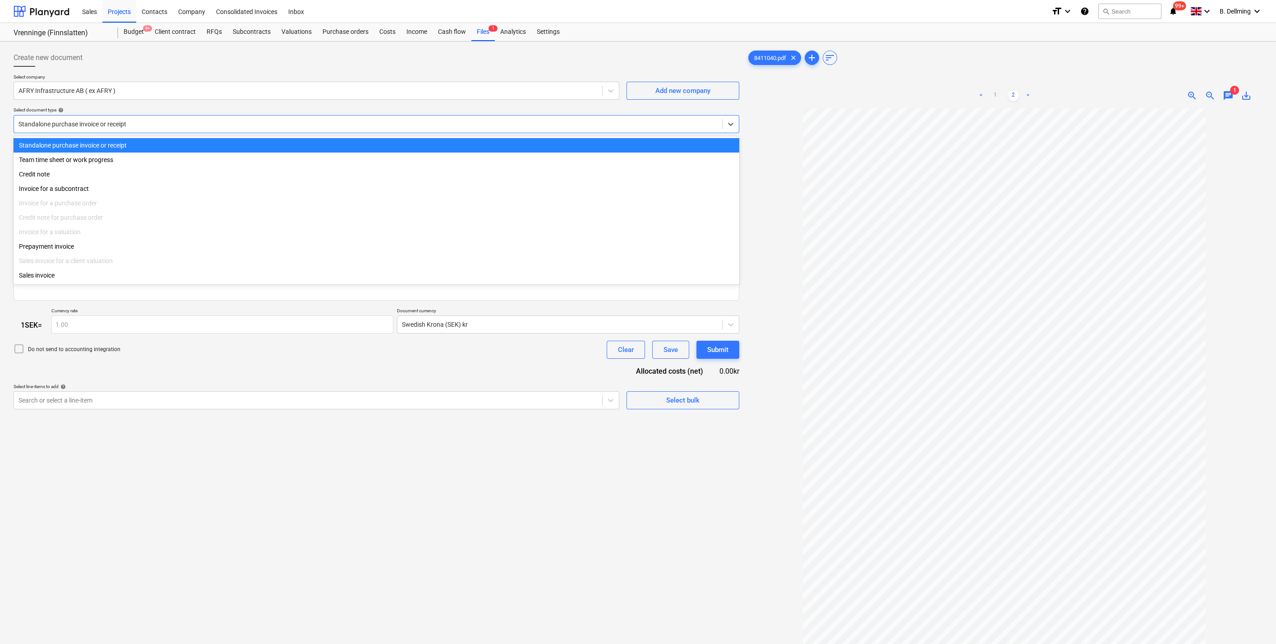
click at [170, 105] on div "Select company AFRY Infrastructure AB ( ex AFRY ) Add new company Select docume…" at bounding box center [377, 107] width 726 height 66
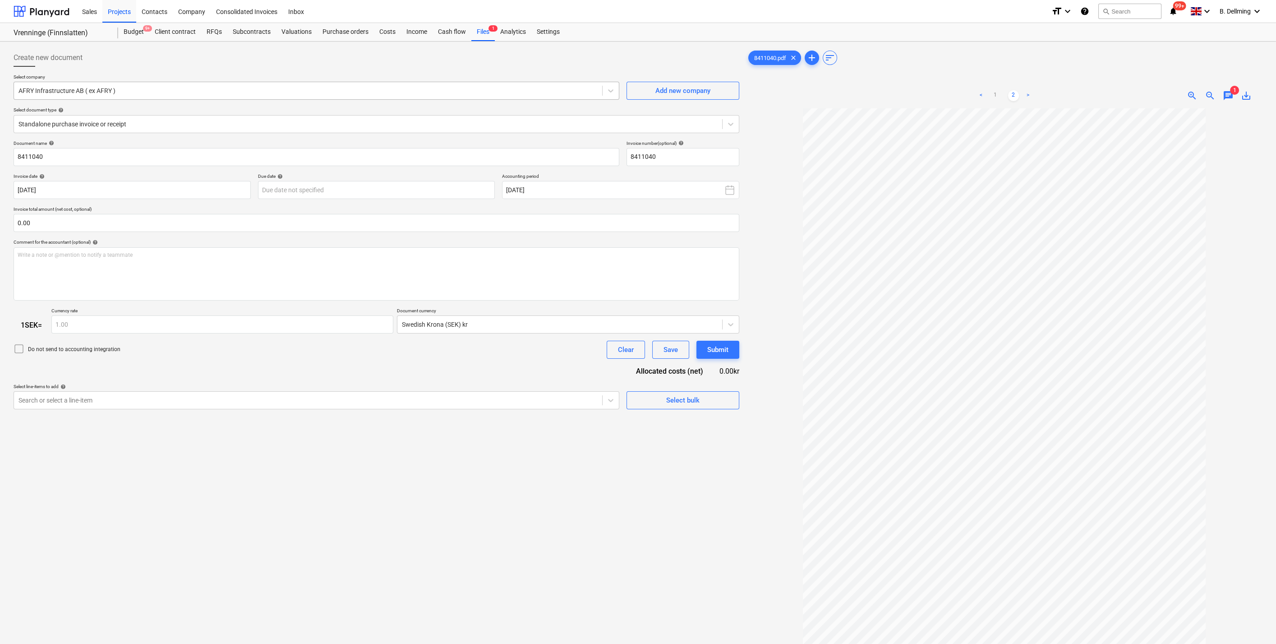
click at [140, 94] on div at bounding box center [307, 90] width 579 height 9
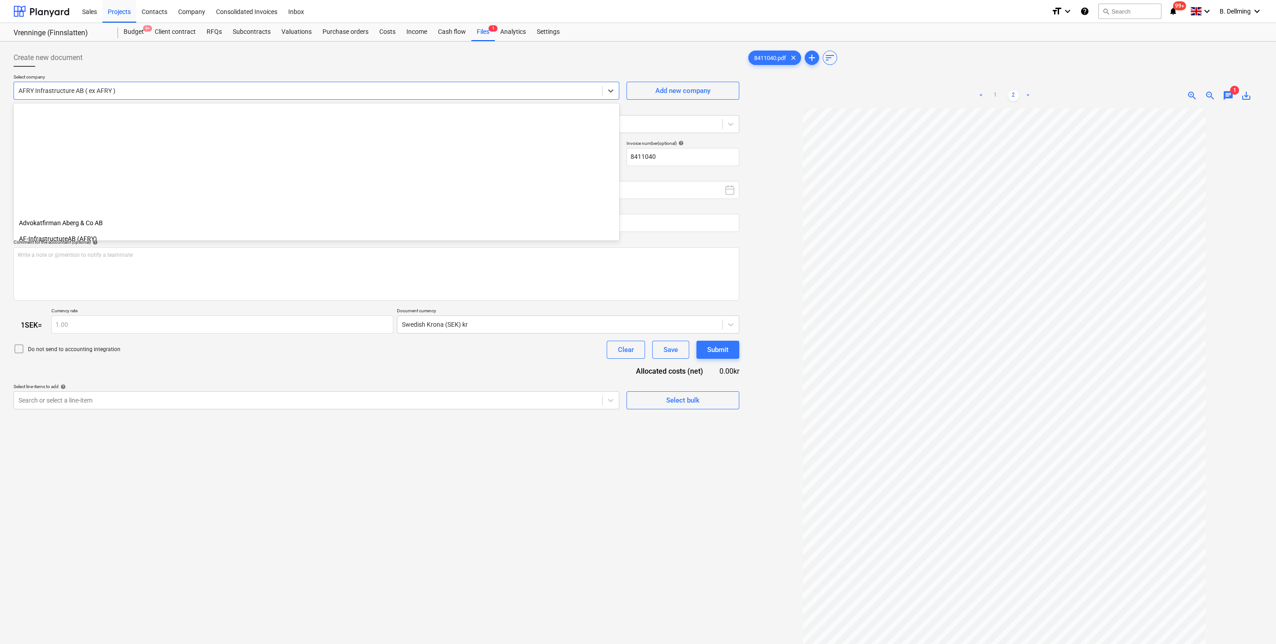
scroll to position [157, 0]
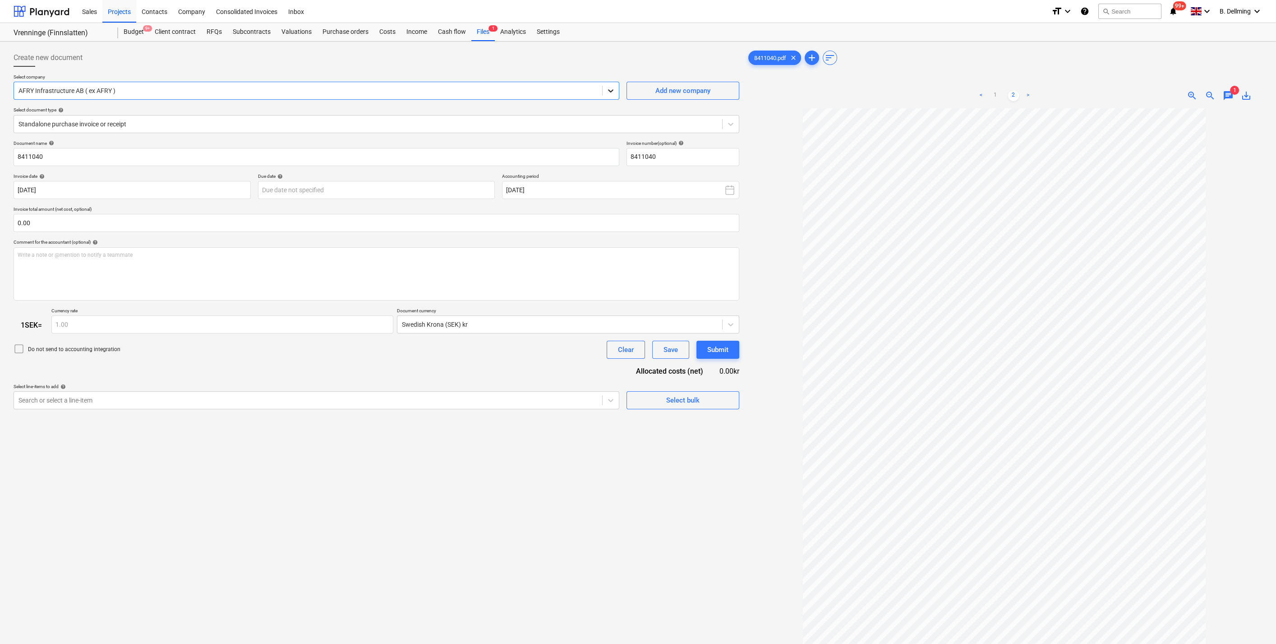
click at [616, 92] on div at bounding box center [610, 91] width 16 height 16
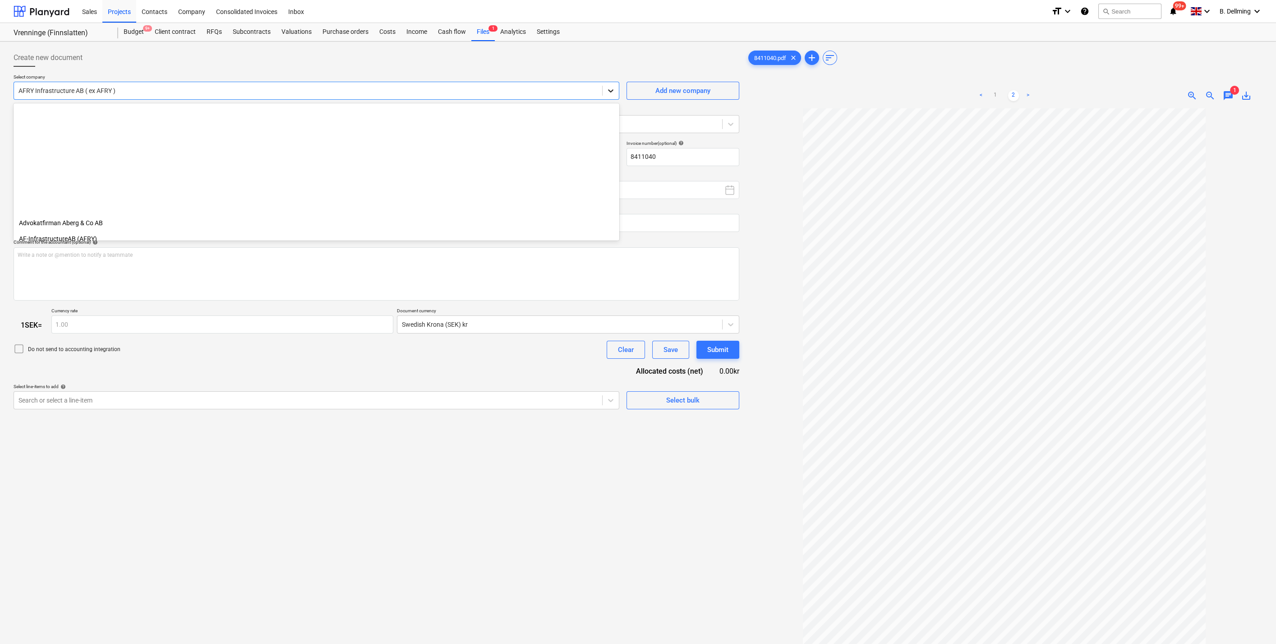
click at [613, 90] on icon at bounding box center [610, 90] width 9 height 9
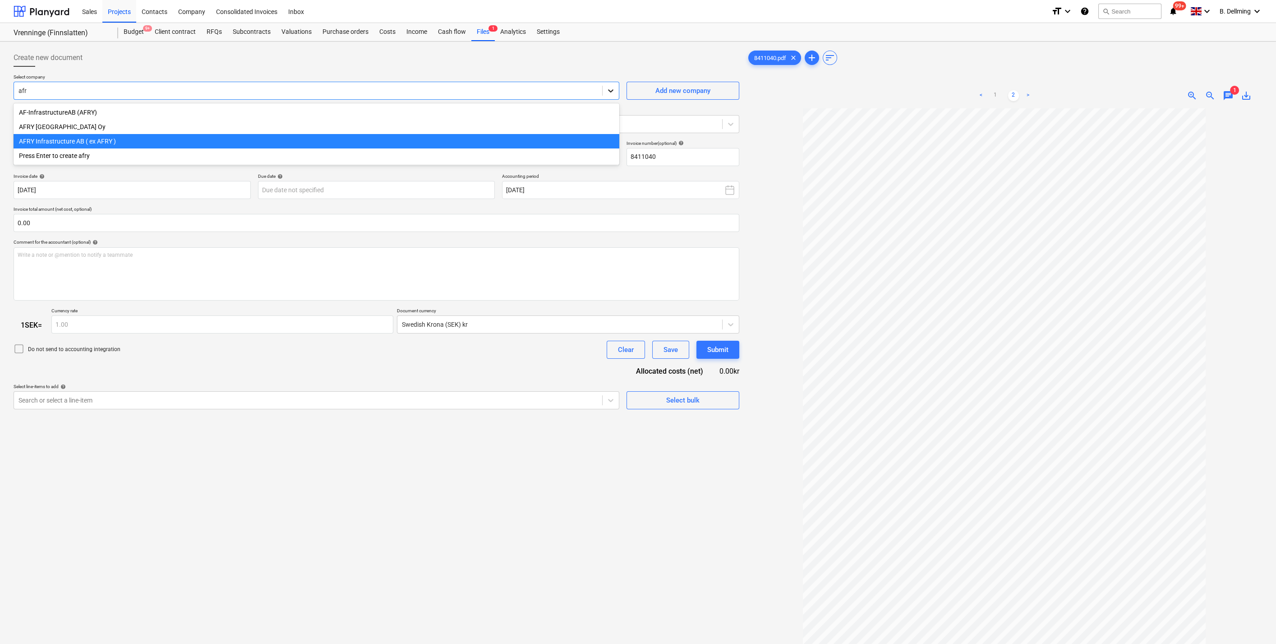
type input "afry"
click at [81, 108] on div "AF-InfrastructureAB (AFRY)" at bounding box center [317, 112] width 606 height 14
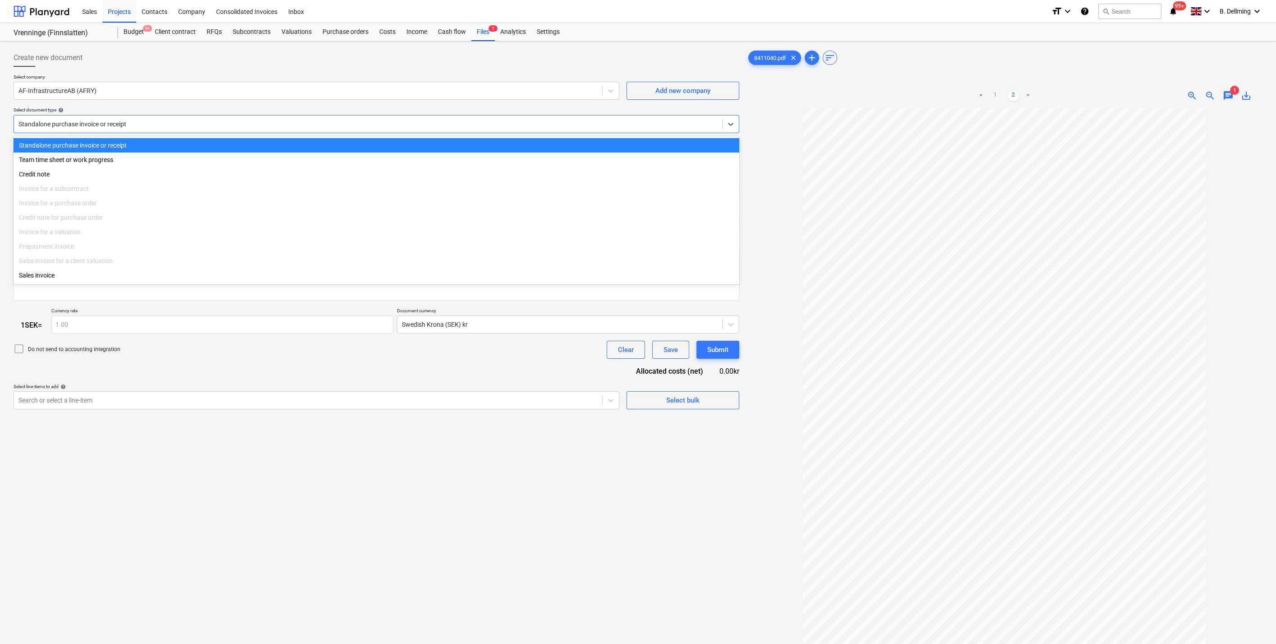
click at [157, 121] on div at bounding box center [367, 124] width 699 height 9
click at [138, 99] on div "Select company AF-InfrastructureAB (AFRY) Add new company Select document type …" at bounding box center [377, 107] width 726 height 66
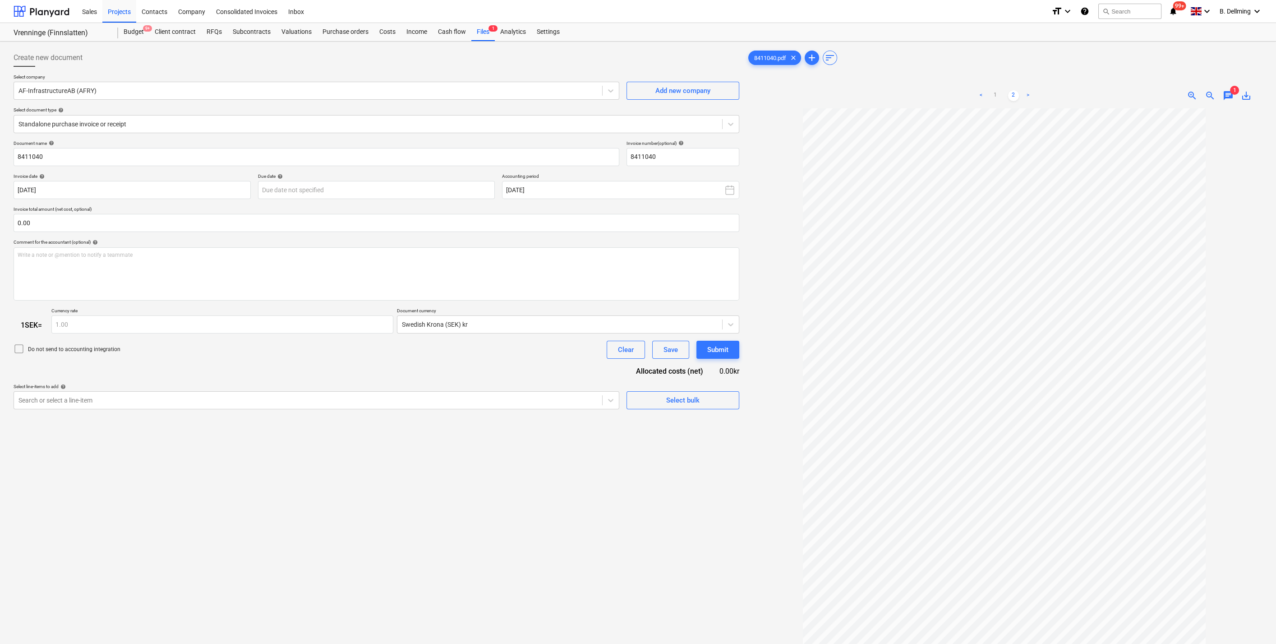
click at [171, 72] on div at bounding box center [377, 70] width 726 height 7
